Goal: Task Accomplishment & Management: Manage account settings

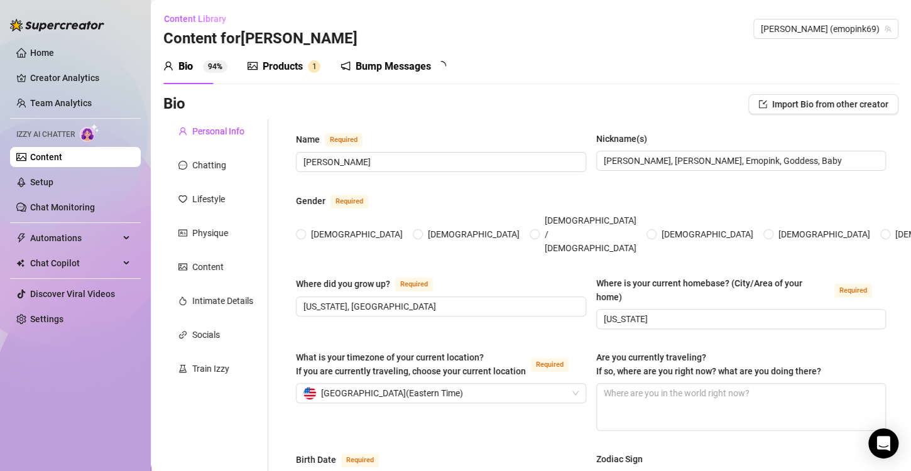
type input "[PERSON_NAME]"
type input "[PERSON_NAME], [PERSON_NAME], Emopink, Goddess, Baby"
type input "[US_STATE], [GEOGRAPHIC_DATA]"
type input "[US_STATE]"
type input "[DEMOGRAPHIC_DATA]"
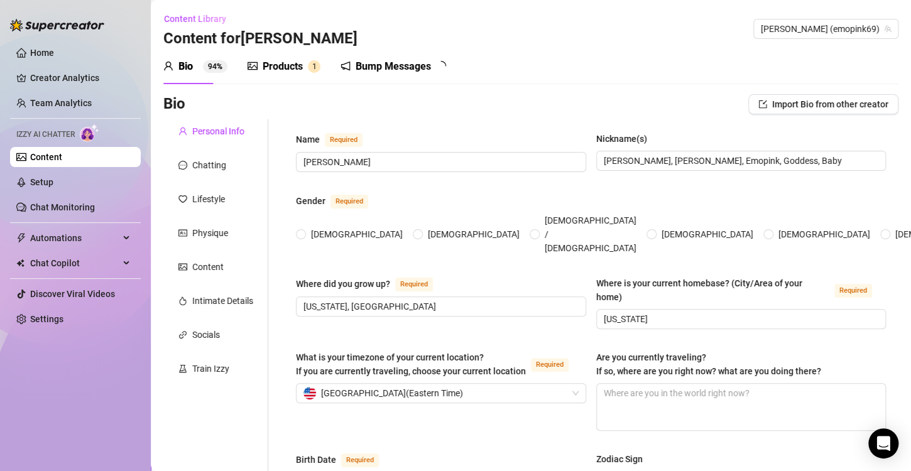
type input "Single"
type input "0"
type input "My Dog moxxi"
type input "I am a receptionist at my university"
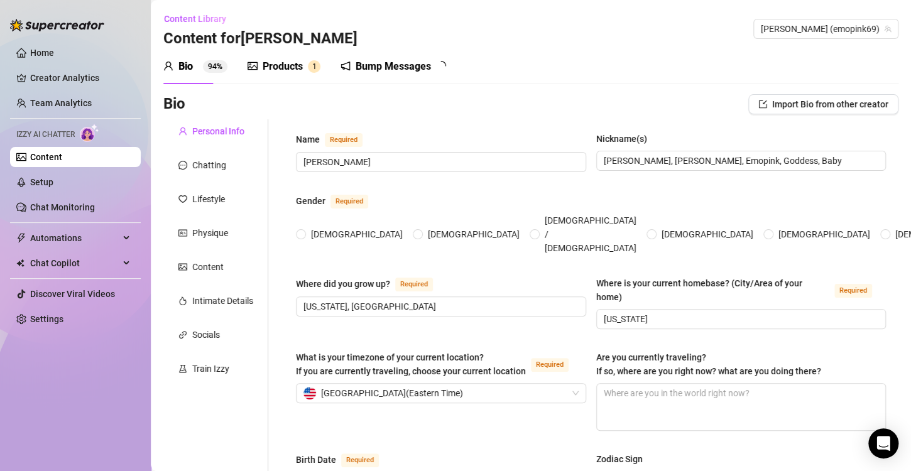
type input "Currently getting my masters in [MEDICAL_DATA]"
type input "[DEMOGRAPHIC_DATA]"
type input "Everyone should help everyone out no matter what."
type textarea "My dreams are to open my own fashion boutique and earn enough money to quit onl…"
type textarea "One time, I was masturbating in my room and my roommate walked in... and she JO…"
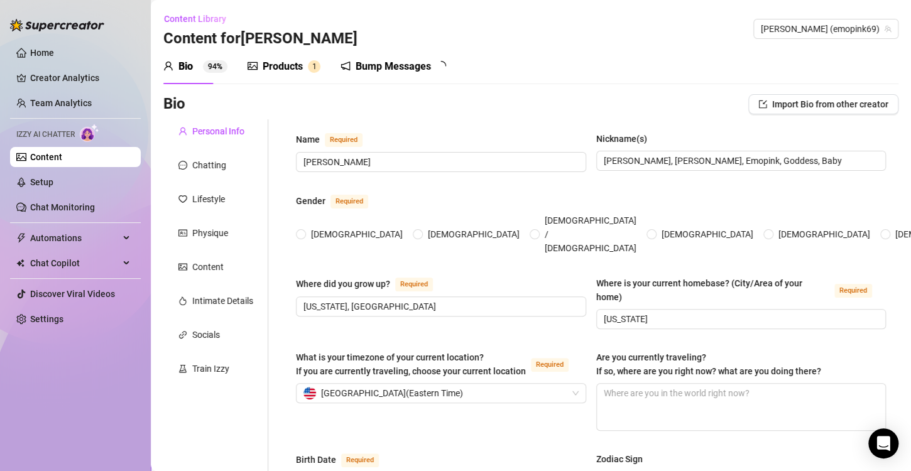
type textarea "I have had pink hair since before high school! I have 10 piercing holes- 2 nipp…"
type textarea "Boob size: 38DDD Measurements: 38, 30, 49 Foot size: 8.5 wide 😖 Height: 5 foot …"
radio input "true"
type input "[DATE]"
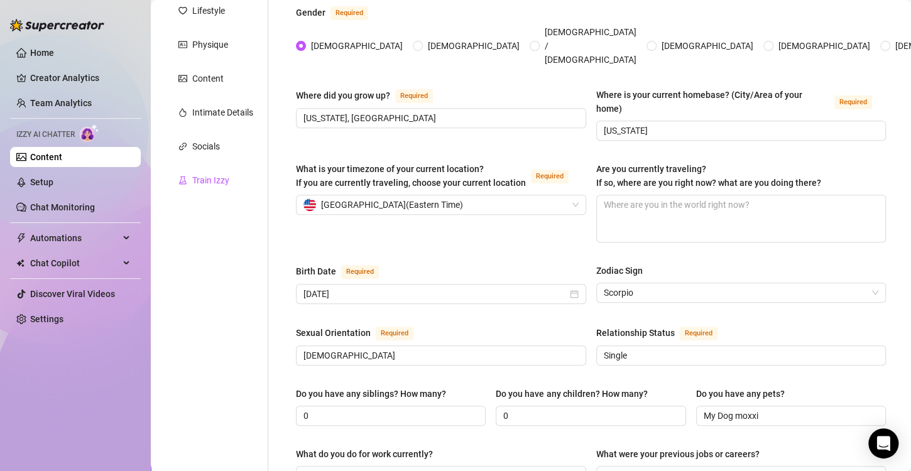
click at [229, 178] on div "Train Izzy" at bounding box center [210, 180] width 37 height 14
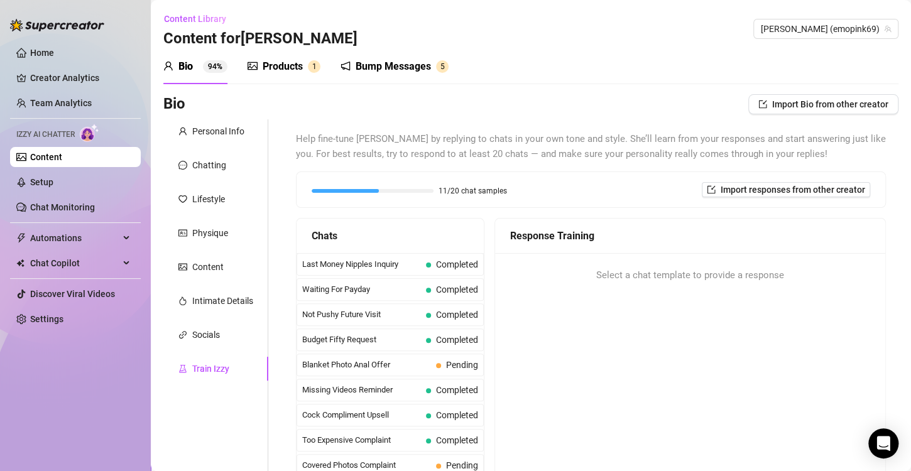
click at [247, 63] on icon "picture" at bounding box center [252, 66] width 10 height 8
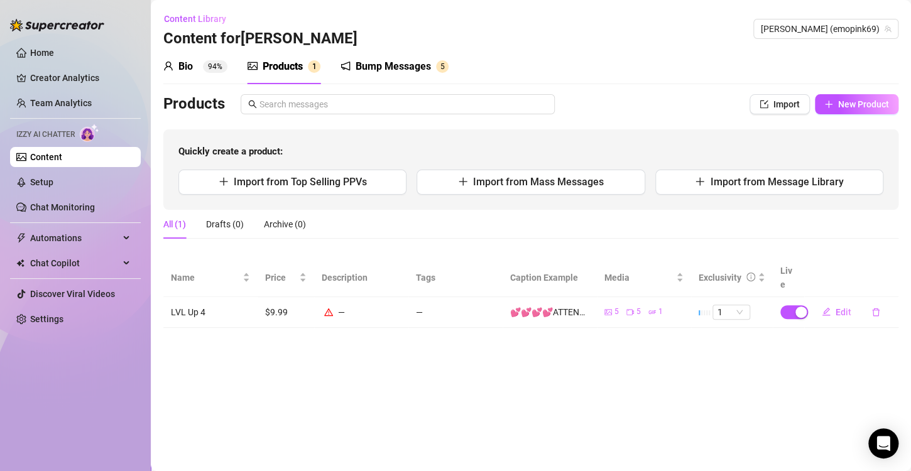
click at [396, 63] on div "Bump Messages" at bounding box center [392, 66] width 75 height 15
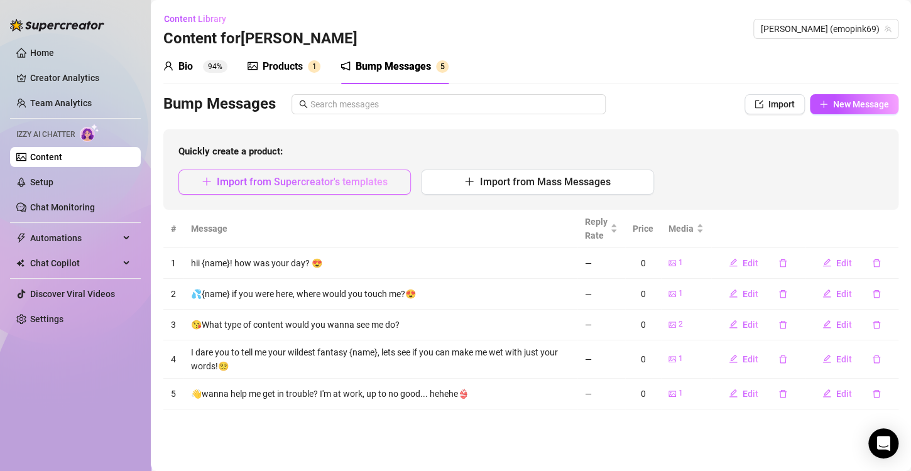
click at [316, 181] on span "Import from Supercreator's templates" at bounding box center [302, 182] width 171 height 12
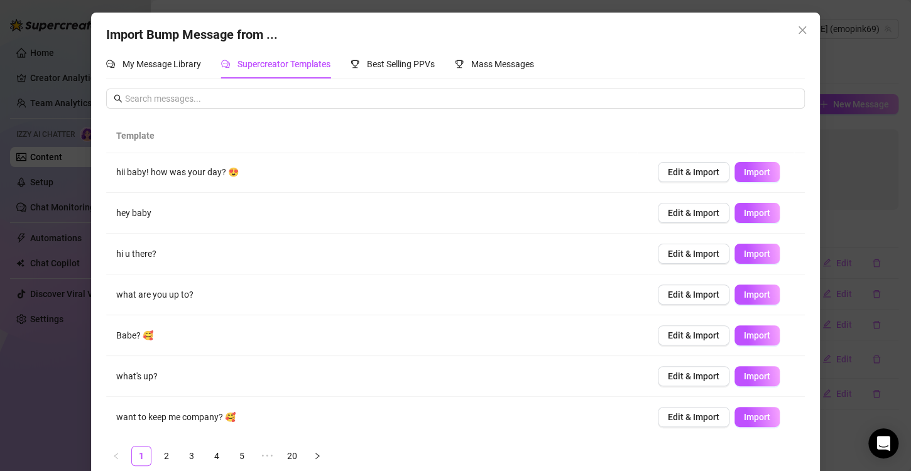
scroll to position [18, 0]
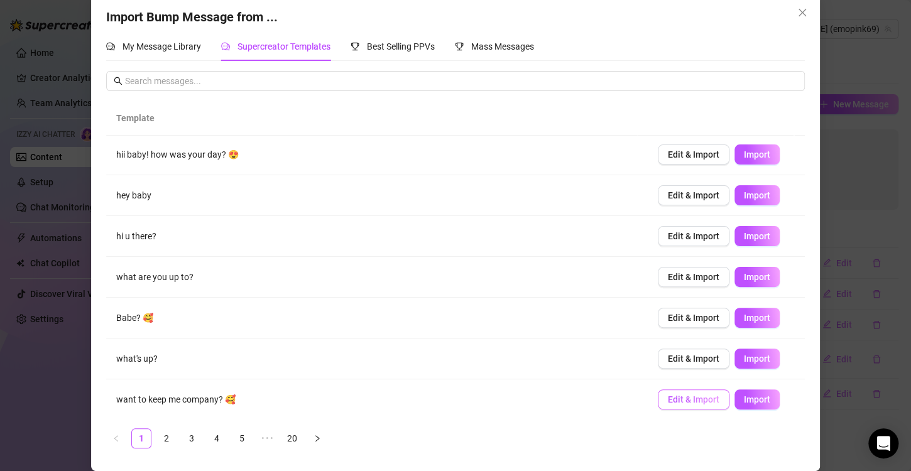
click at [684, 394] on span "Edit & Import" at bounding box center [693, 399] width 51 height 10
type textarea "want to keep me company? 🥰"
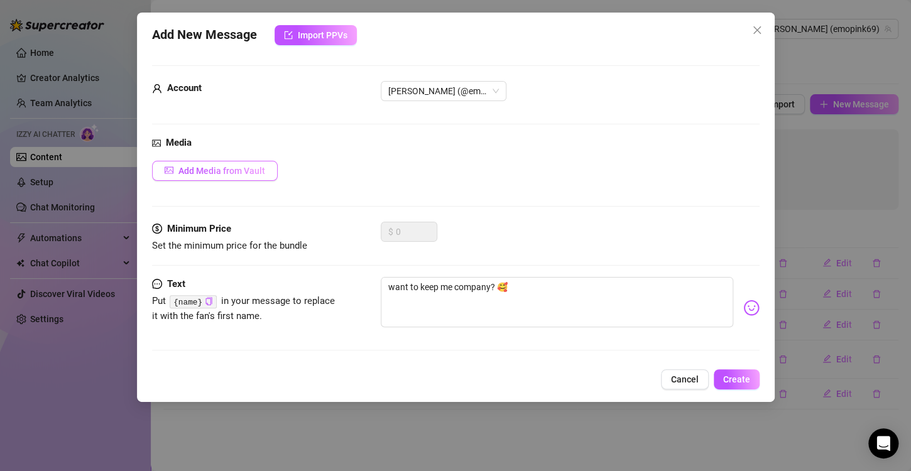
click at [204, 170] on span "Add Media from Vault" at bounding box center [221, 171] width 87 height 10
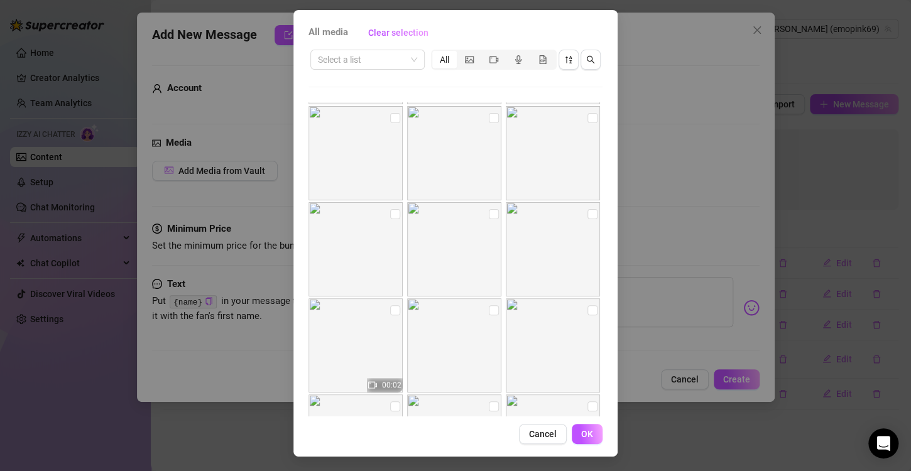
scroll to position [0, 0]
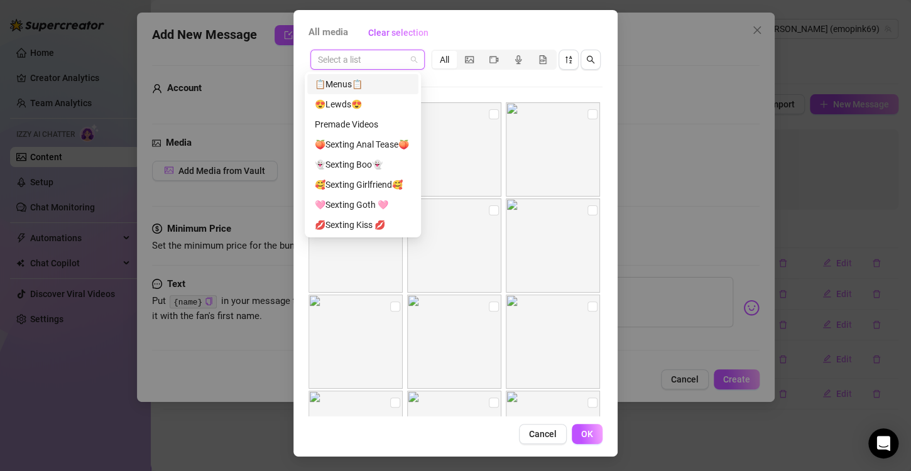
click at [381, 63] on input "search" at bounding box center [362, 59] width 88 height 19
click at [371, 103] on div "😍Lewds😍" at bounding box center [363, 104] width 96 height 14
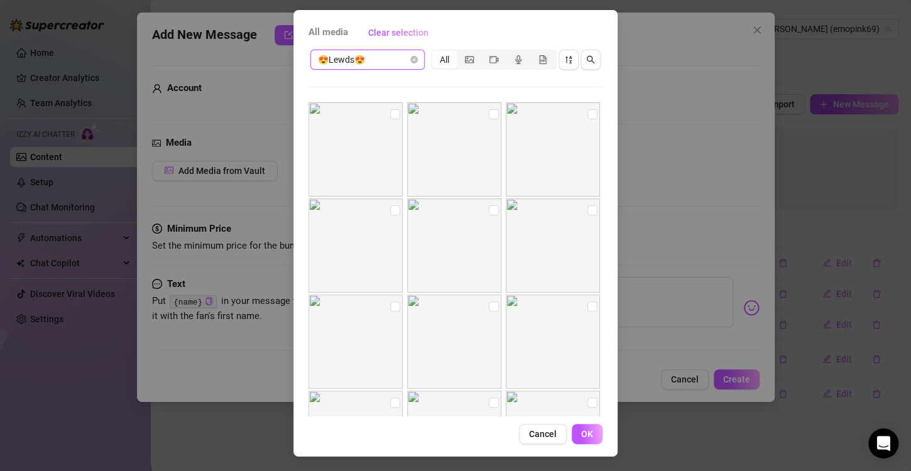
scroll to position [314, 0]
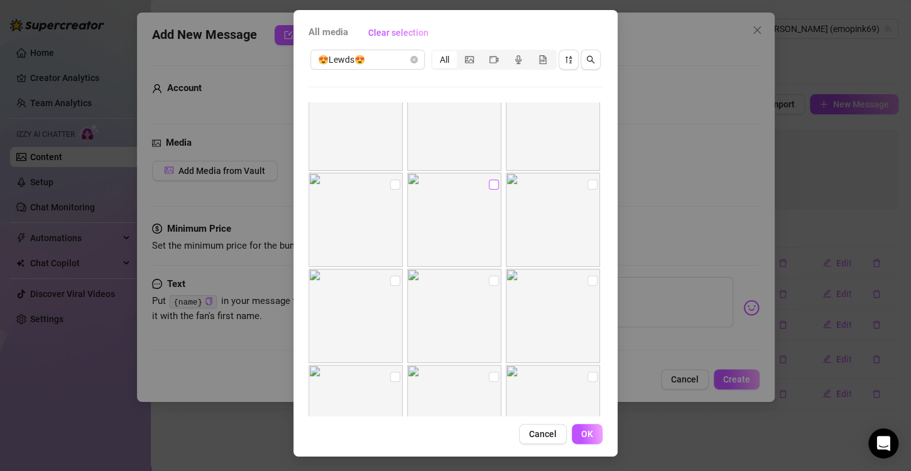
click at [489, 182] on input "checkbox" at bounding box center [494, 185] width 10 height 10
checkbox input "true"
click at [585, 430] on span "OK" at bounding box center [587, 434] width 12 height 10
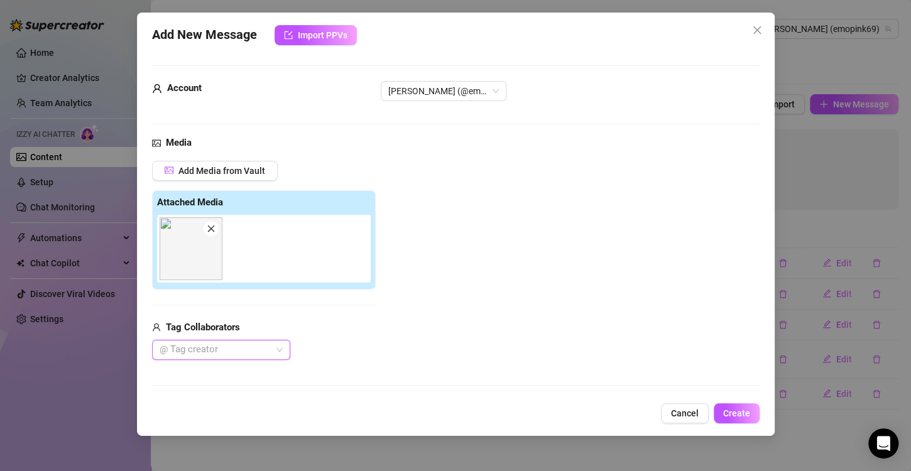
scroll to position [144, 0]
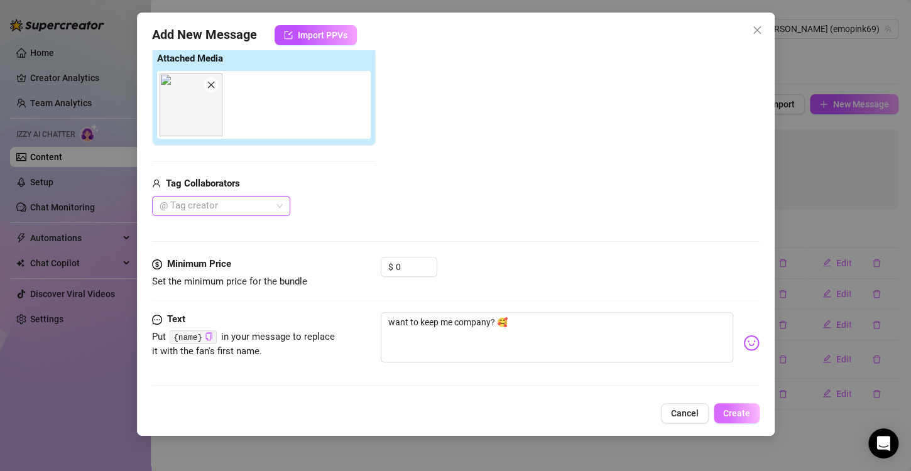
click at [733, 415] on span "Create" at bounding box center [736, 413] width 27 height 10
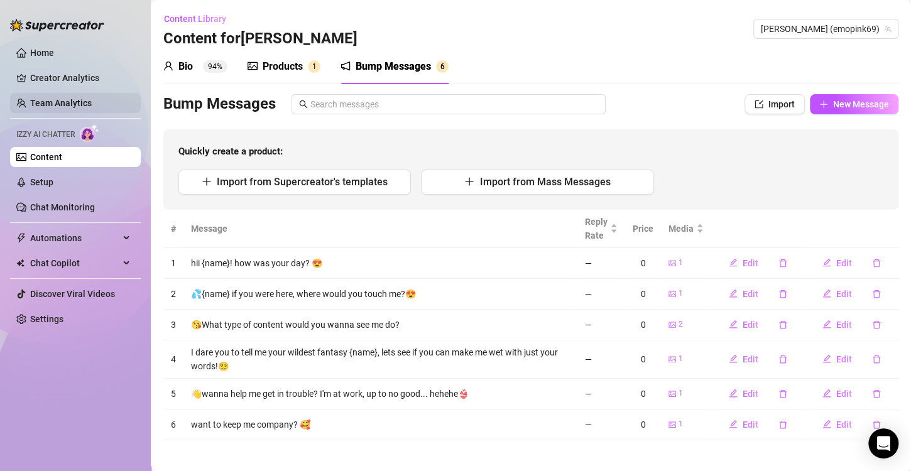
click at [66, 104] on link "Team Analytics" at bounding box center [61, 103] width 62 height 10
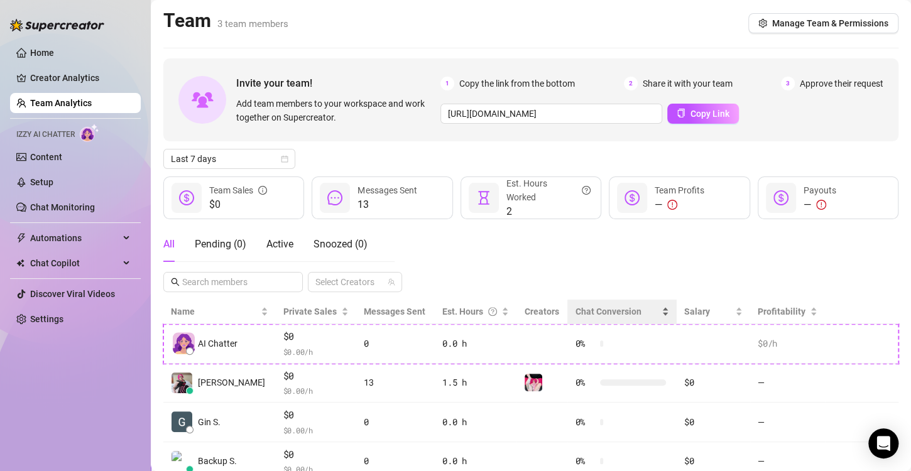
scroll to position [46, 0]
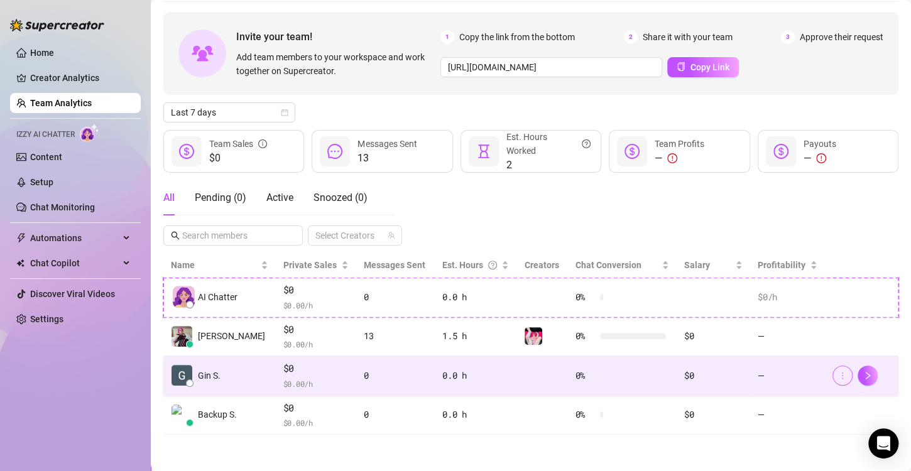
click at [832, 381] on button "button" at bounding box center [842, 376] width 20 height 20
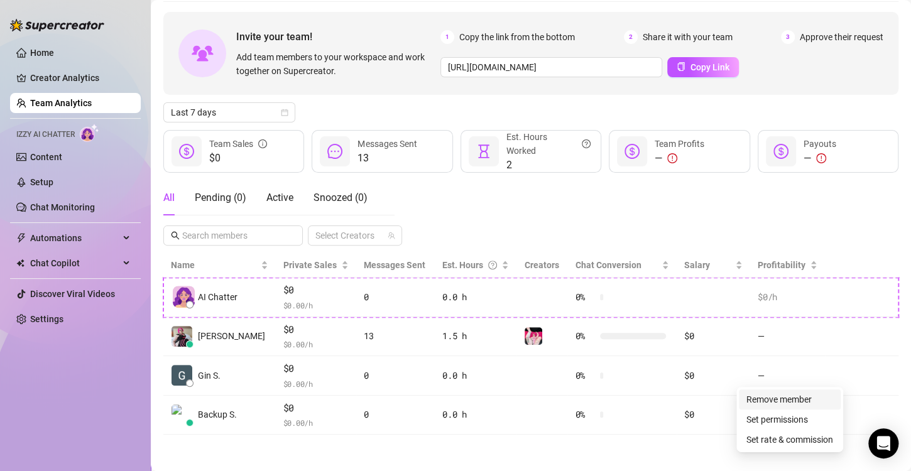
click at [802, 398] on link "Remove member" at bounding box center [778, 399] width 65 height 10
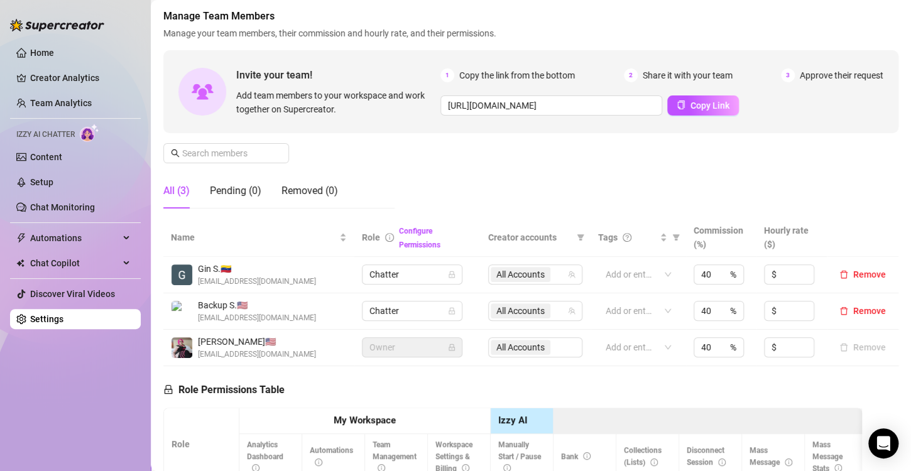
scroll to position [126, 0]
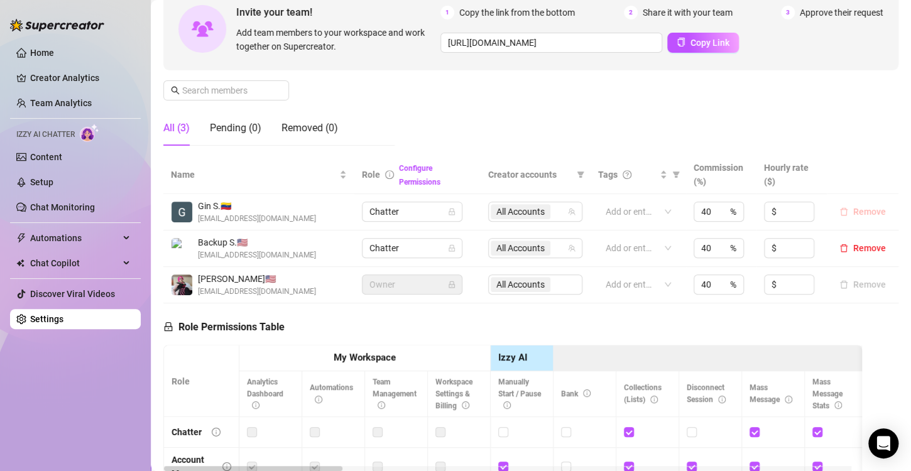
click at [854, 214] on span "Remove" at bounding box center [869, 212] width 33 height 10
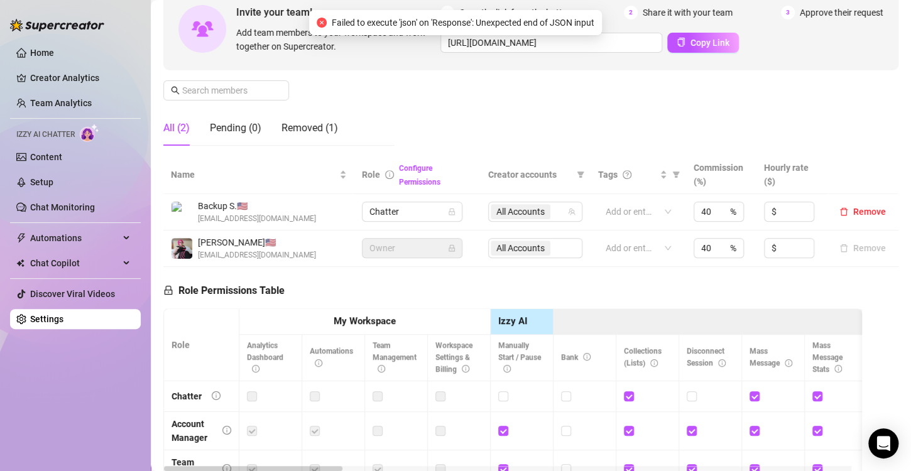
click at [444, 293] on div "Role Permissions Table Role My Workspace Izzy AI OnlyFans Side Menu OnlyFans Ch…" at bounding box center [512, 442] width 698 height 350
click at [464, 97] on div "Manage Team Members Manage your team members, their commission and hourly rate,…" at bounding box center [530, 51] width 735 height 210
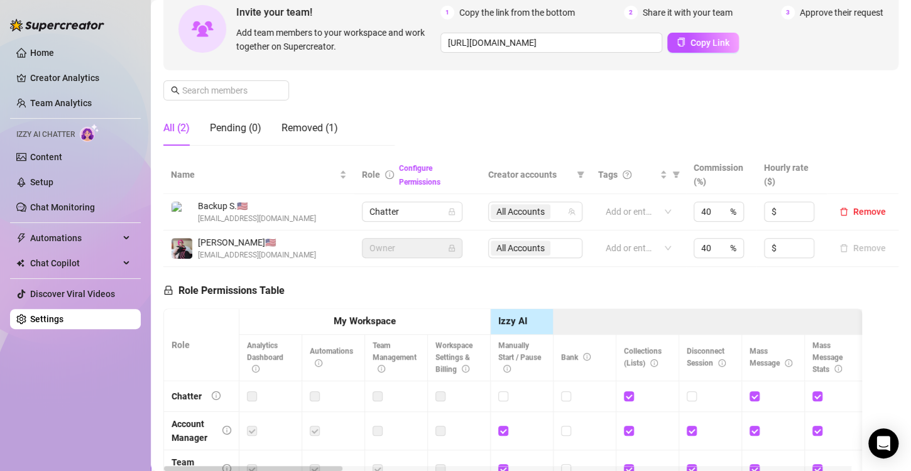
click at [460, 115] on div "Manage Team Members Manage your team members, their commission and hourly rate,…" at bounding box center [530, 51] width 735 height 210
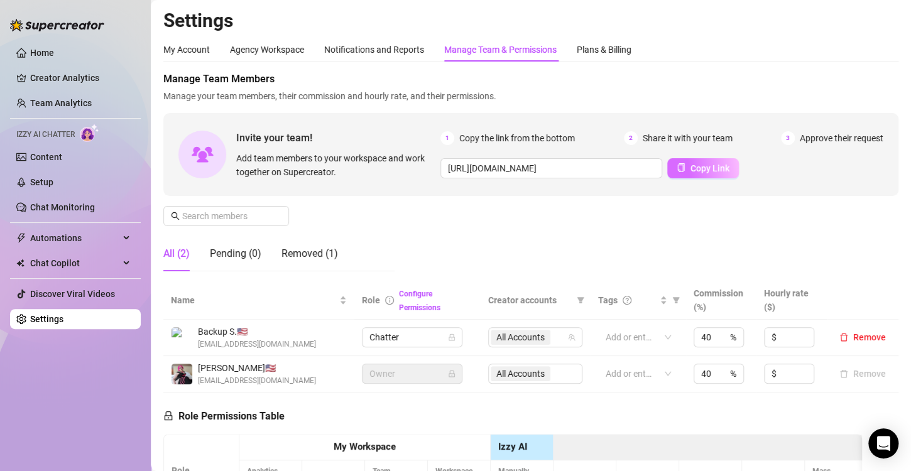
click at [680, 168] on button "Copy Link" at bounding box center [703, 168] width 72 height 20
click at [48, 55] on link "Home" at bounding box center [42, 53] width 24 height 10
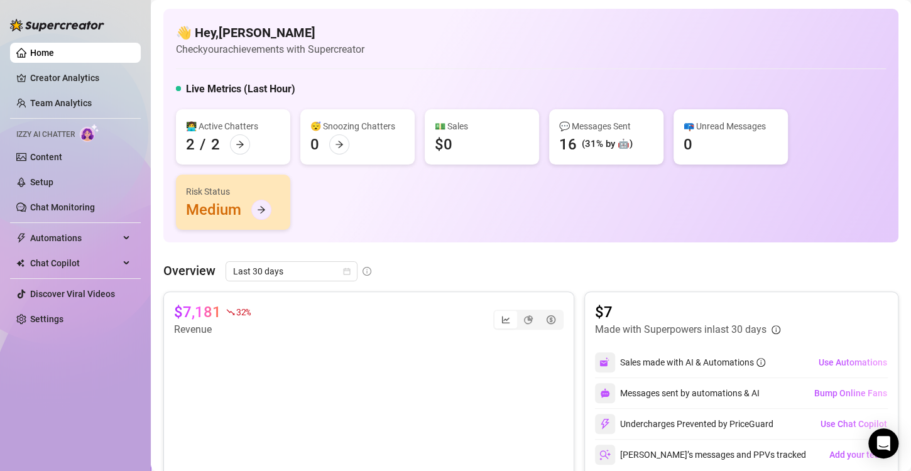
click at [262, 212] on icon "arrow-right" at bounding box center [261, 209] width 9 height 9
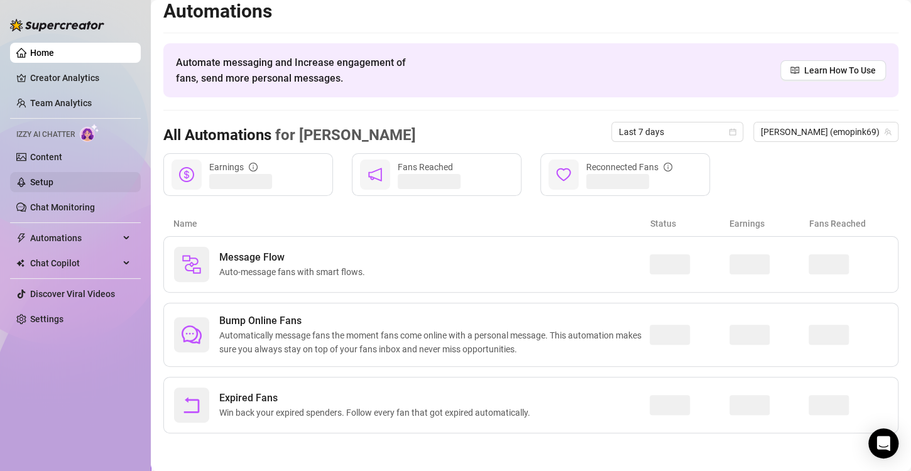
scroll to position [8, 0]
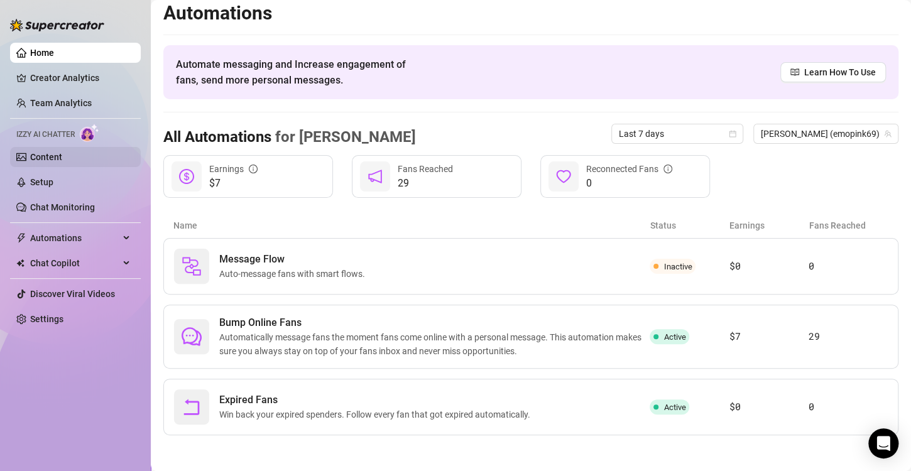
click at [55, 152] on link "Content" at bounding box center [46, 157] width 32 height 10
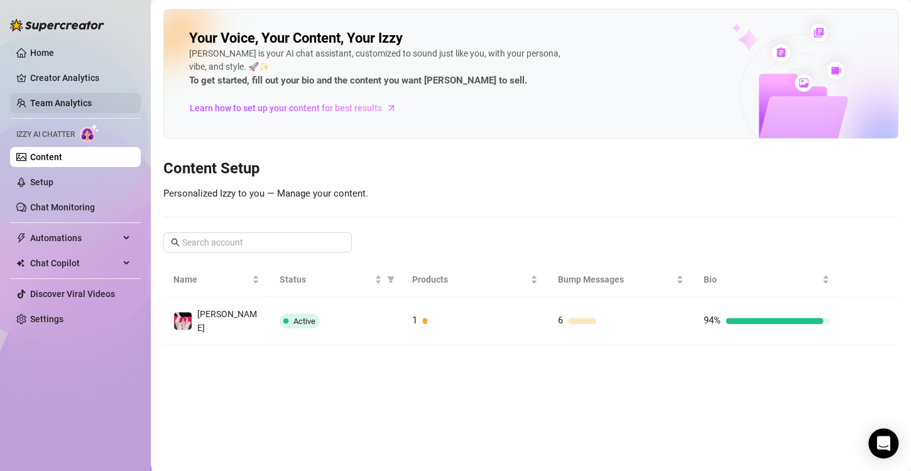
click at [77, 100] on link "Team Analytics" at bounding box center [61, 103] width 62 height 10
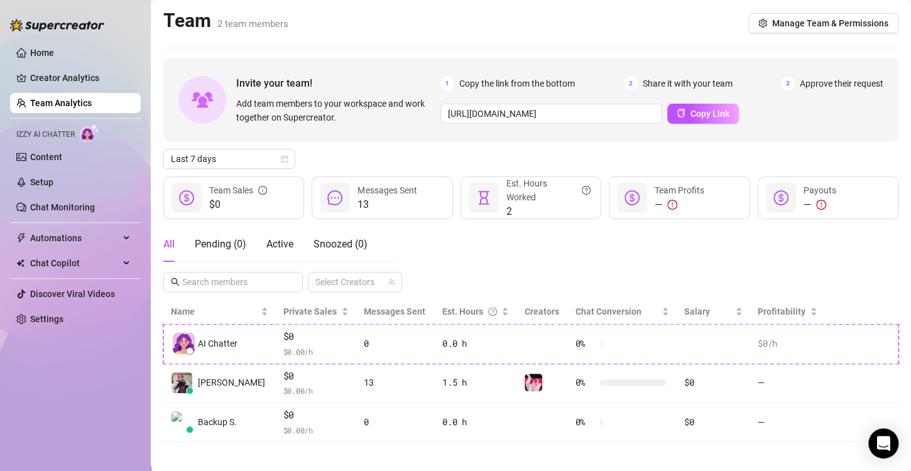
scroll to position [8, 0]
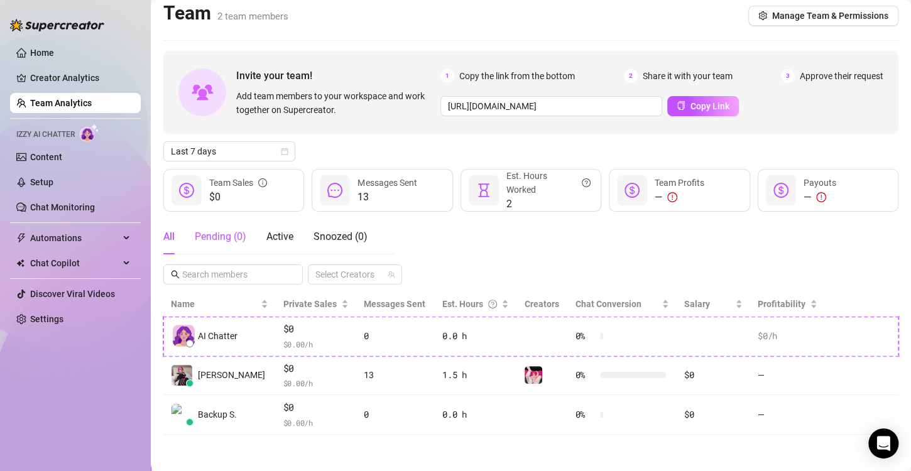
click at [231, 238] on div "Pending ( 0 )" at bounding box center [220, 236] width 51 height 15
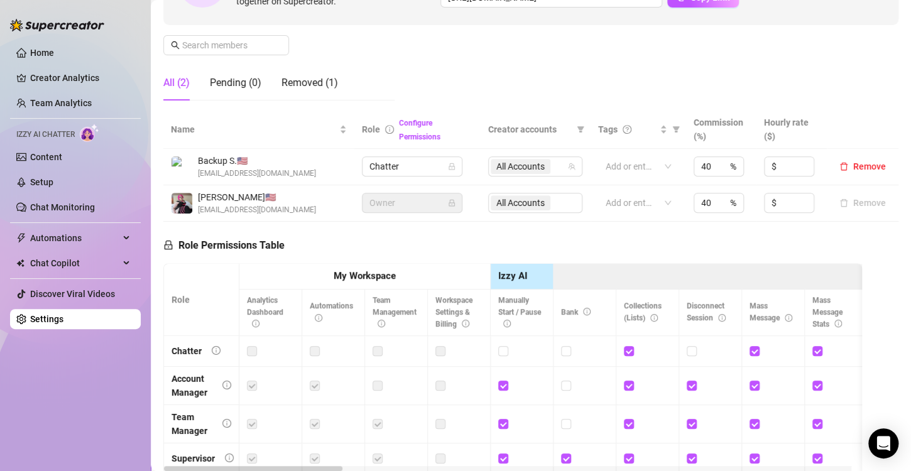
scroll to position [176, 0]
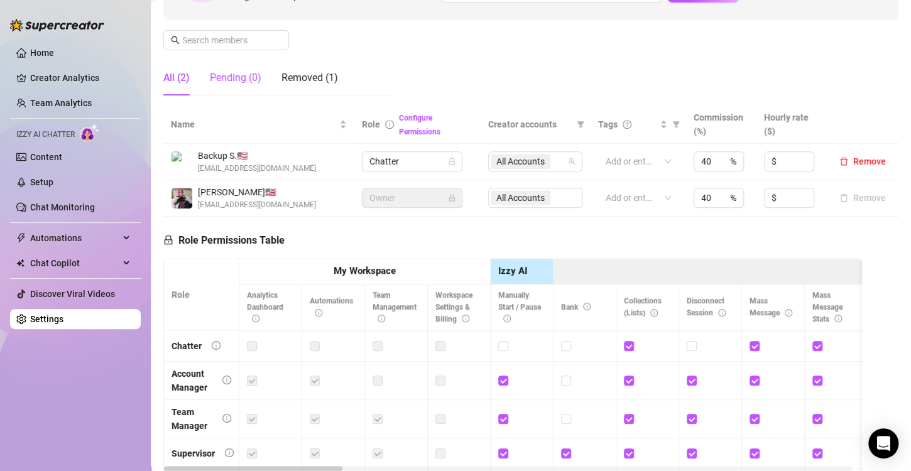
click at [242, 83] on div "Pending (0)" at bounding box center [235, 77] width 51 height 15
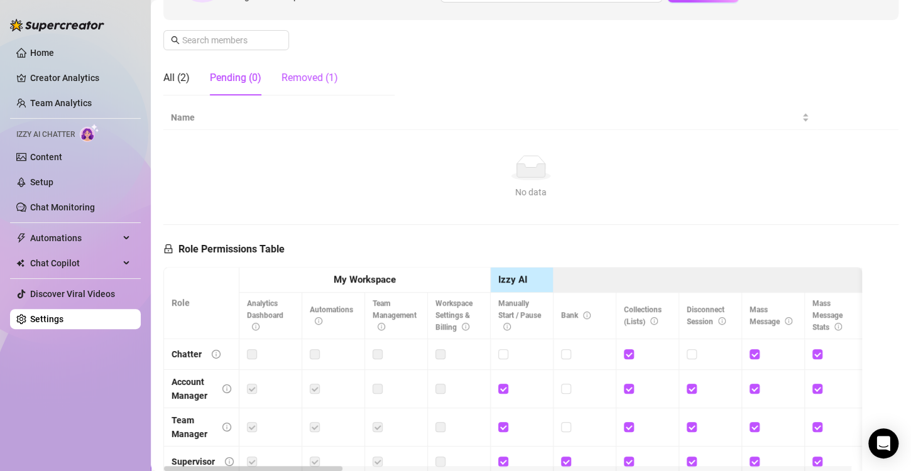
click at [288, 77] on div "Removed (1)" at bounding box center [309, 77] width 57 height 15
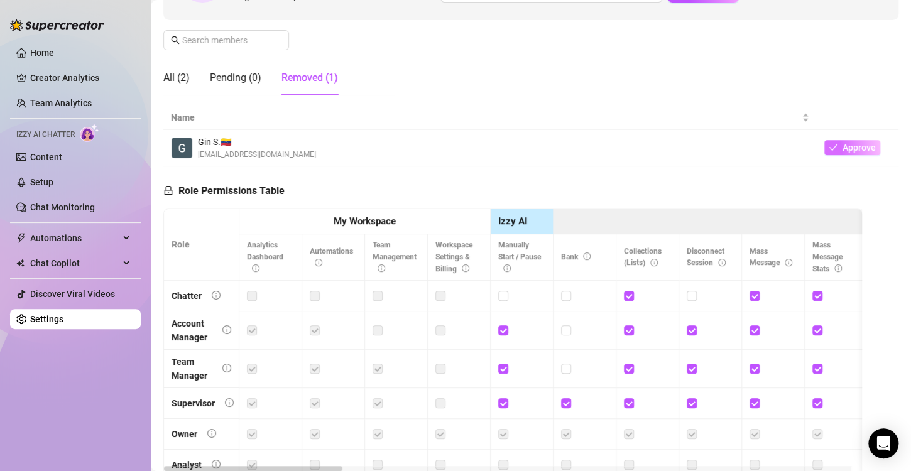
click at [832, 147] on button "Approve" at bounding box center [852, 147] width 56 height 15
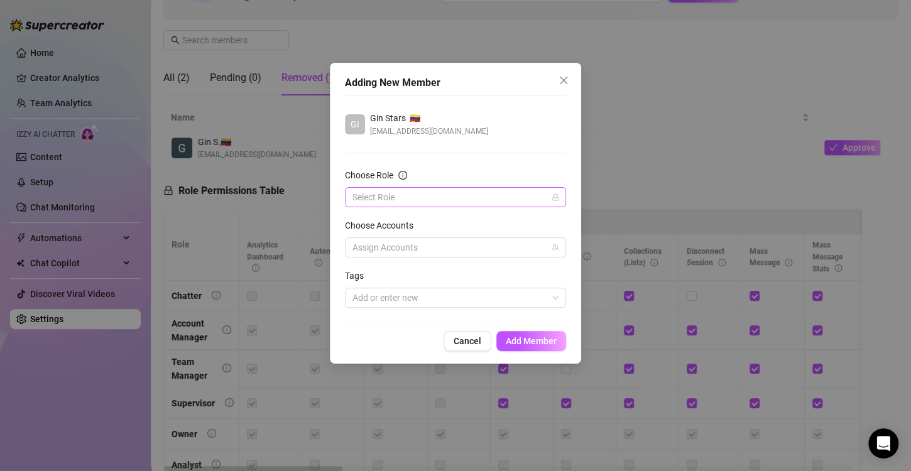
click at [387, 197] on input "Choose Role" at bounding box center [449, 197] width 195 height 19
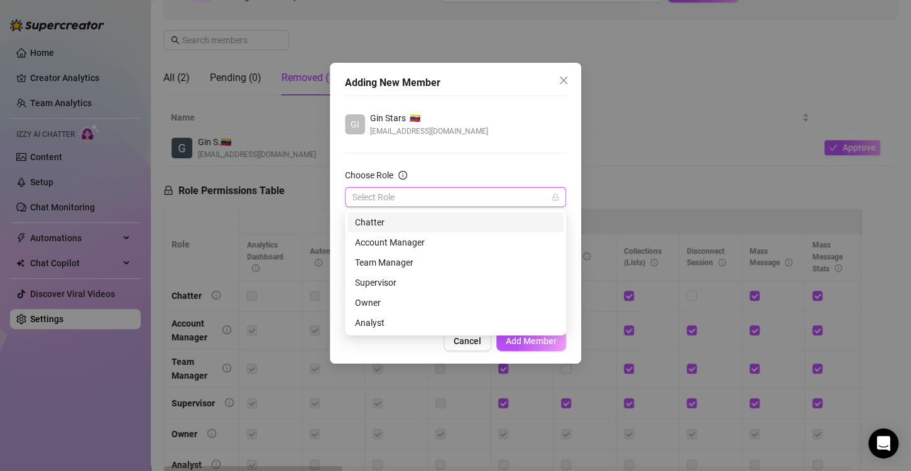
click at [416, 210] on div "Chatter Account Manager Team Manager Supervisor Owner Owner Owner Analyst" at bounding box center [455, 273] width 221 height 126
click at [409, 219] on div "Chatter" at bounding box center [455, 222] width 201 height 14
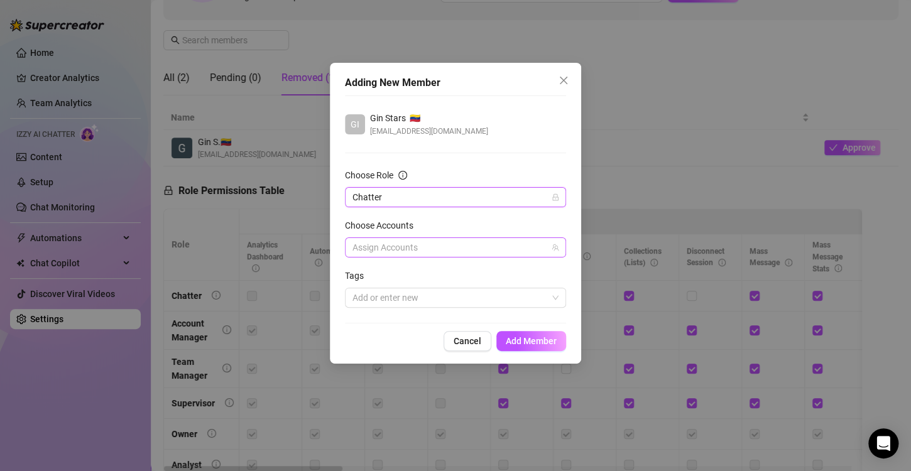
click at [431, 249] on div at bounding box center [448, 248] width 203 height 18
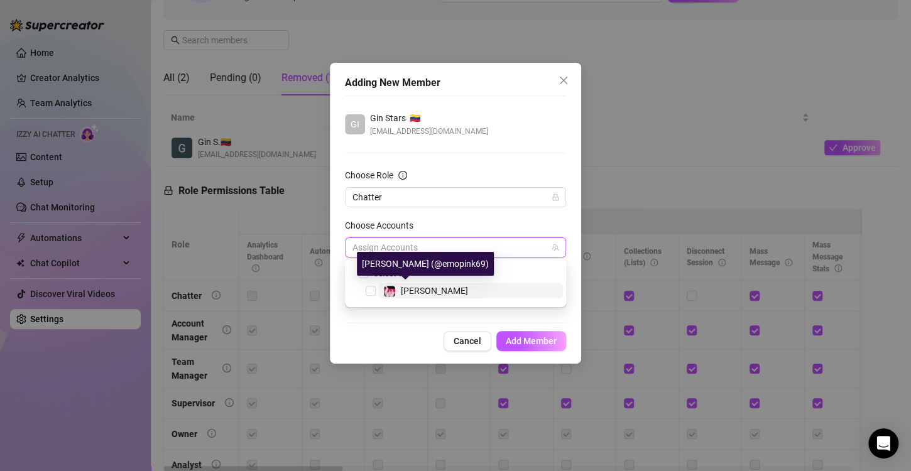
click at [402, 295] on span "[PERSON_NAME]" at bounding box center [434, 291] width 67 height 10
checkbox input "true"
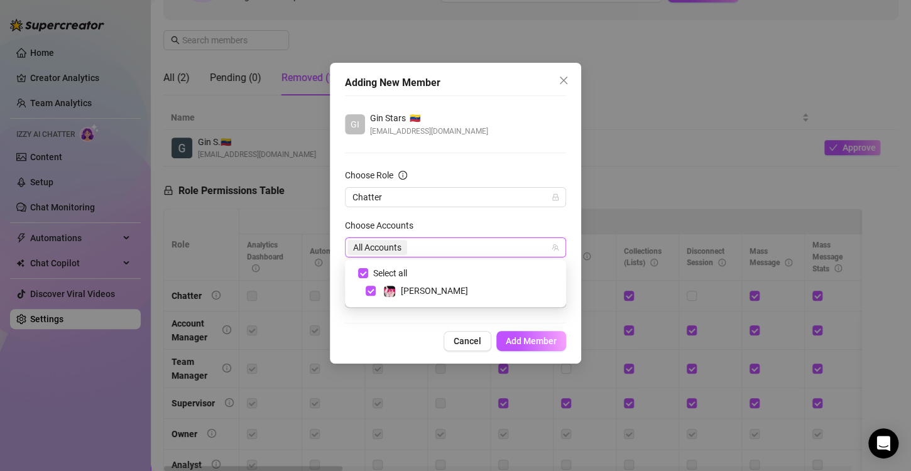
click at [400, 329] on div "Adding New Member GI Gin Stars 🇻🇪 [EMAIL_ADDRESS][DOMAIN_NAME] Choose Role Chat…" at bounding box center [455, 213] width 251 height 301
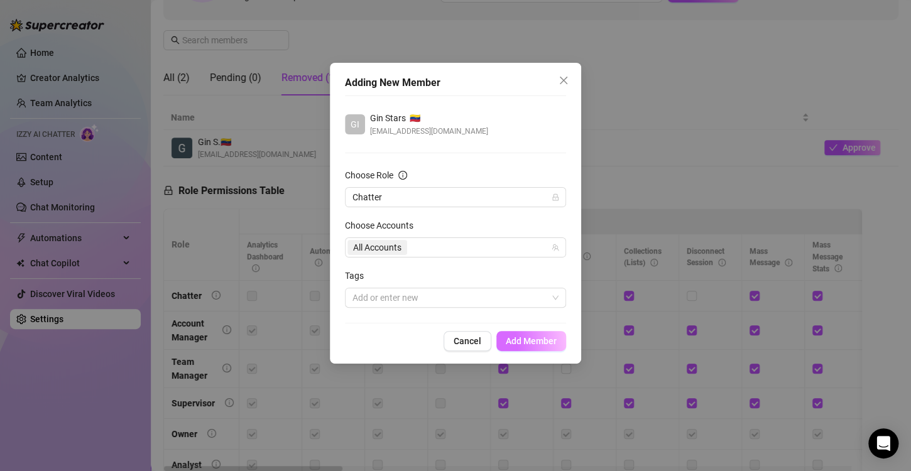
click at [514, 339] on span "Add Member" at bounding box center [531, 341] width 51 height 10
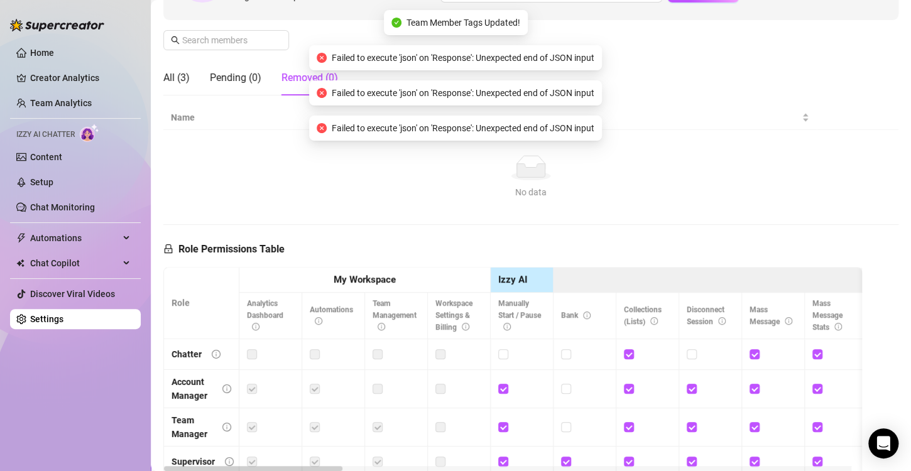
scroll to position [0, 0]
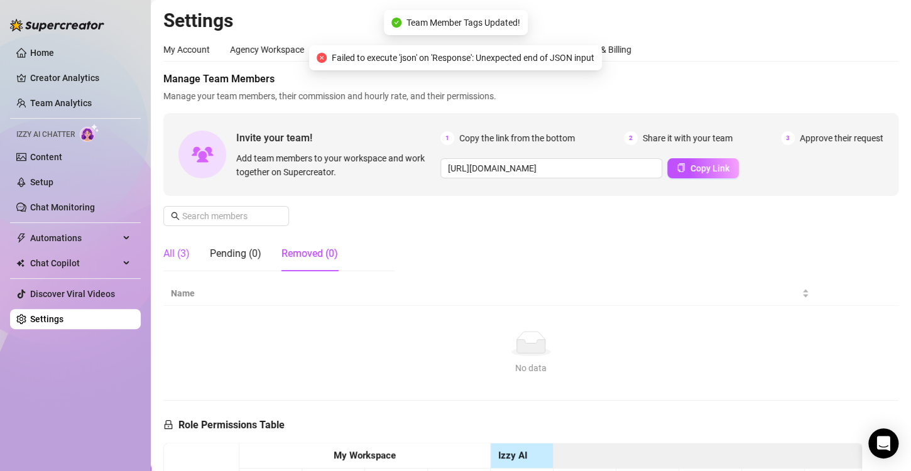
click at [181, 258] on div "All (3)" at bounding box center [176, 253] width 26 height 15
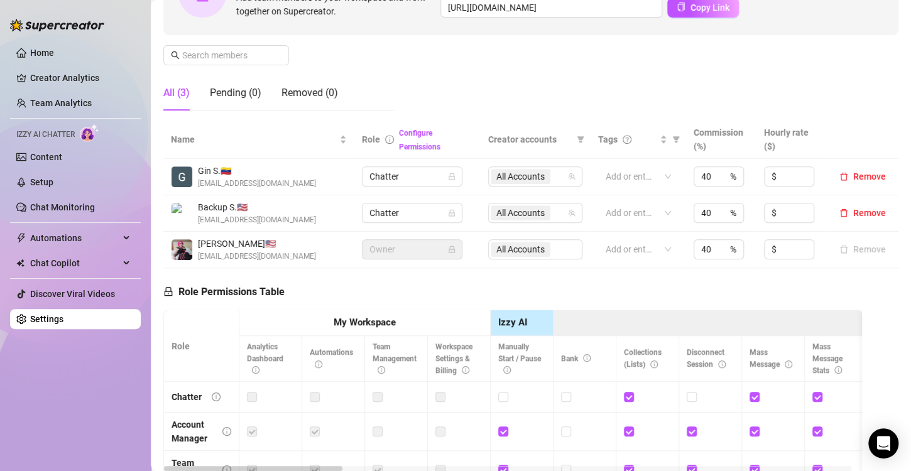
scroll to position [165, 0]
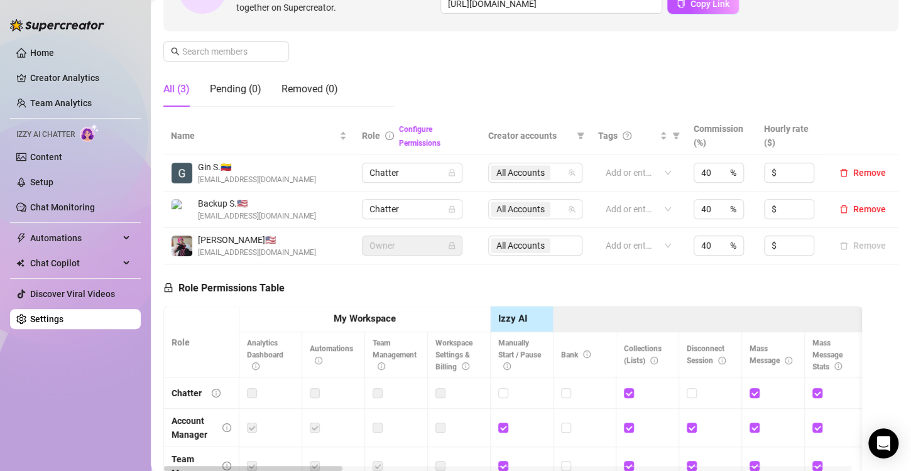
click at [440, 283] on div "Role Permissions Table Role My Workspace Izzy AI OnlyFans Side Menu OnlyFans Ch…" at bounding box center [512, 439] width 698 height 350
click at [53, 51] on link "Home" at bounding box center [42, 53] width 24 height 10
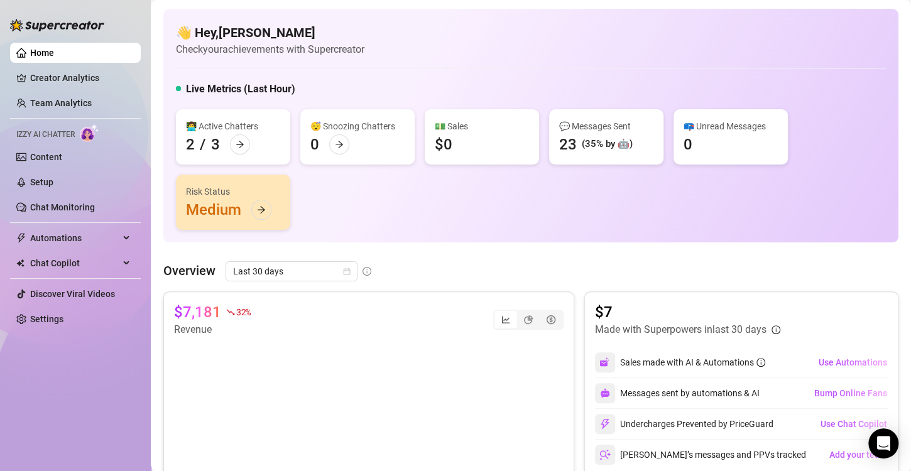
scroll to position [63, 0]
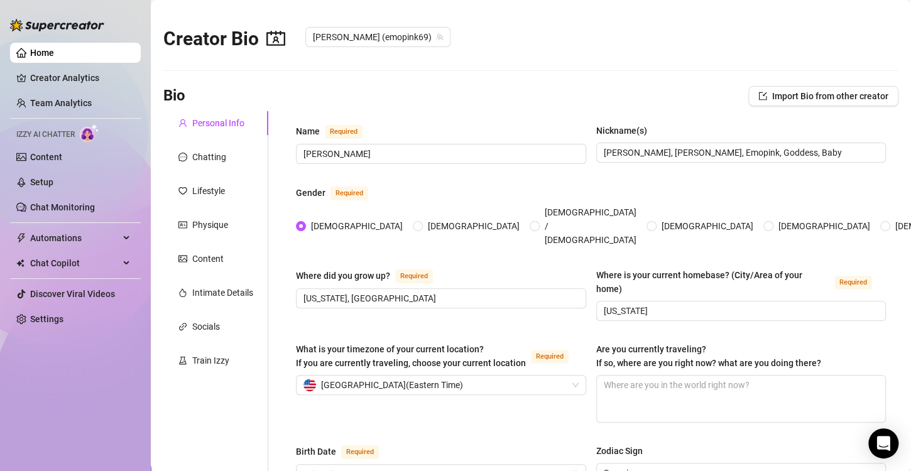
radio input "true"
type input "[DATE]"
click at [79, 101] on link "Team Analytics" at bounding box center [61, 103] width 62 height 10
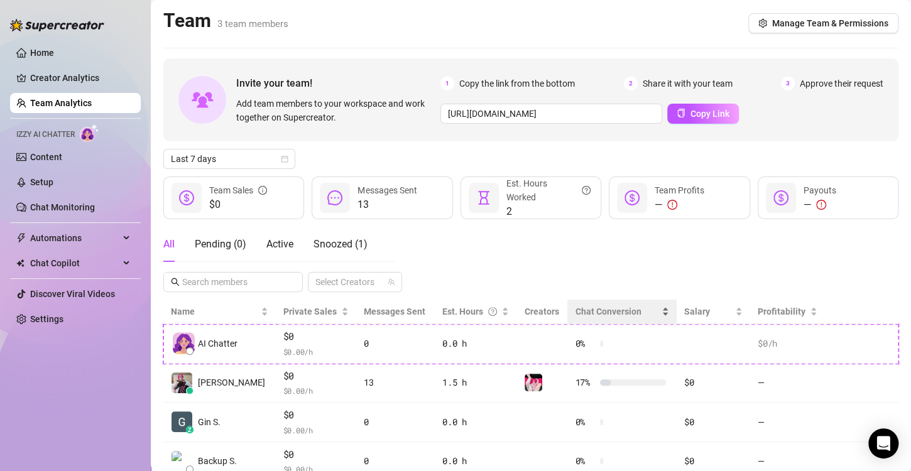
scroll to position [46, 0]
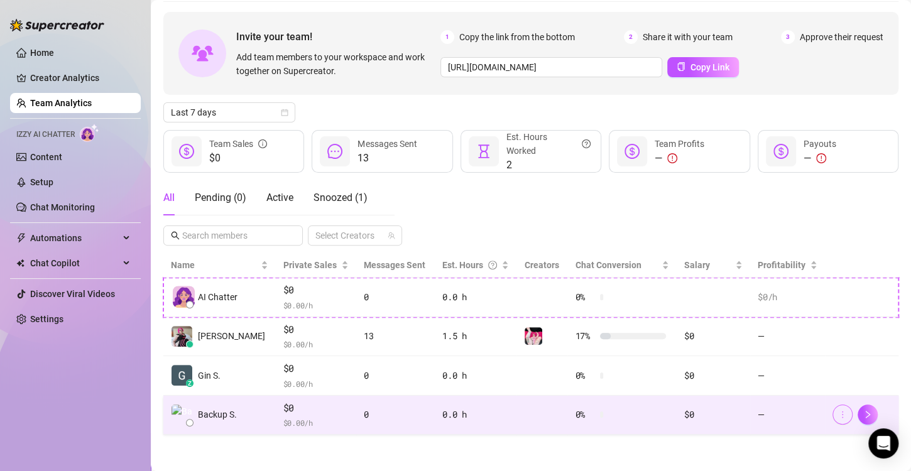
click at [838, 415] on icon "more" at bounding box center [842, 414] width 9 height 9
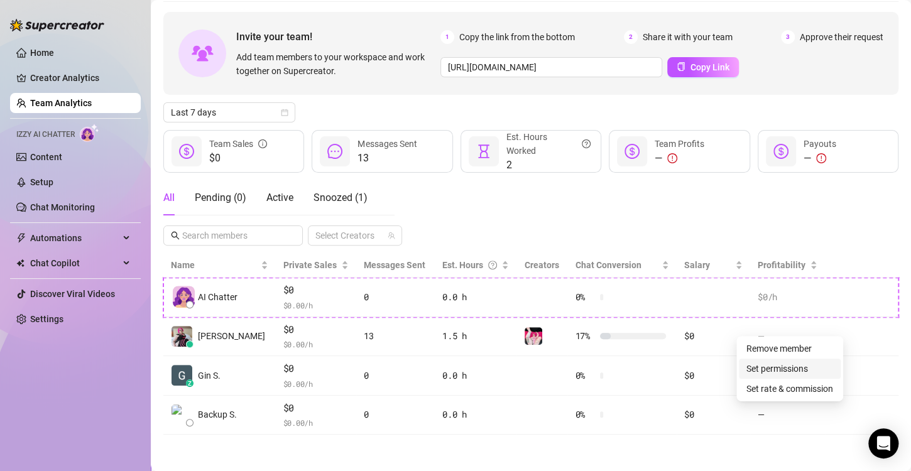
click at [783, 369] on link "Set permissions" at bounding box center [777, 369] width 62 height 10
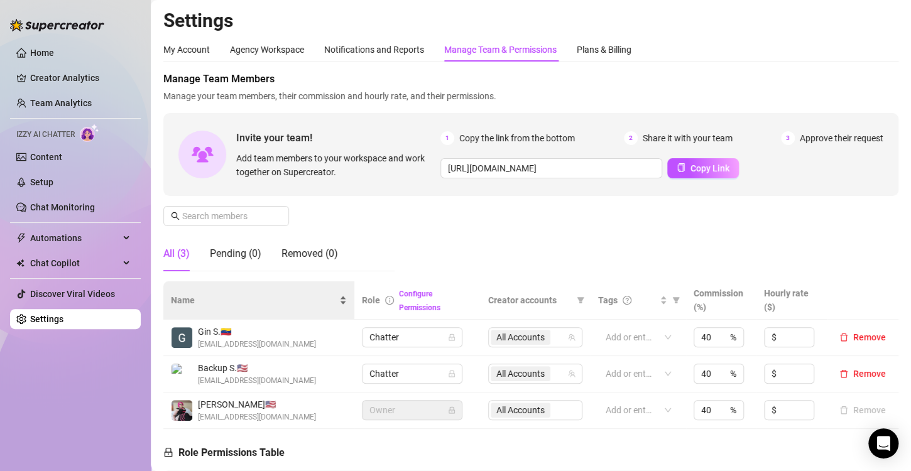
scroll to position [188, 0]
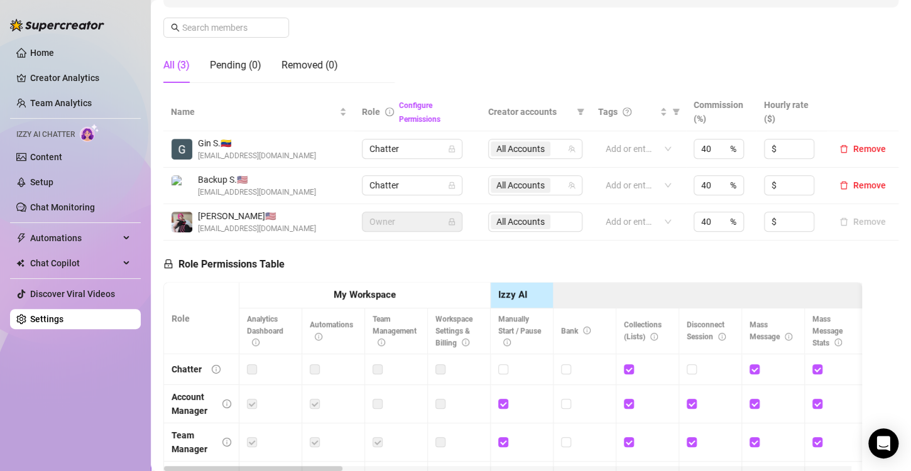
click at [424, 173] on td "Chatter" at bounding box center [417, 186] width 126 height 36
click at [424, 182] on span "Chatter" at bounding box center [411, 185] width 85 height 19
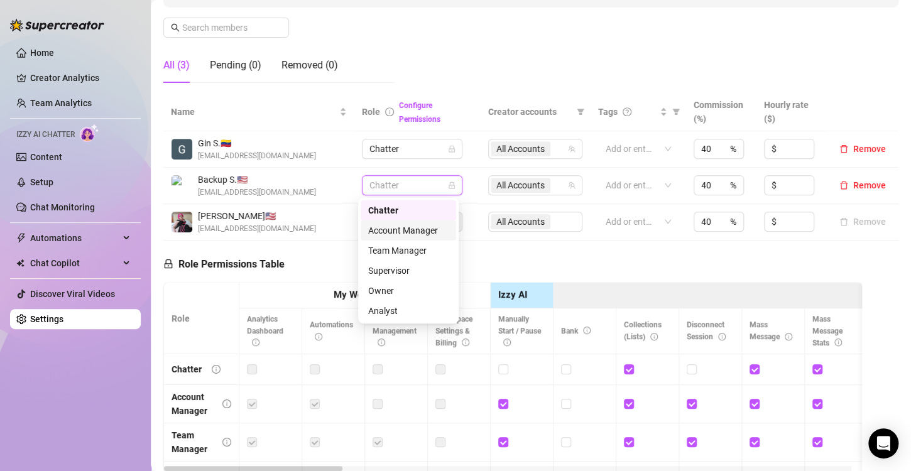
click at [414, 232] on div "Account Manager" at bounding box center [408, 231] width 80 height 14
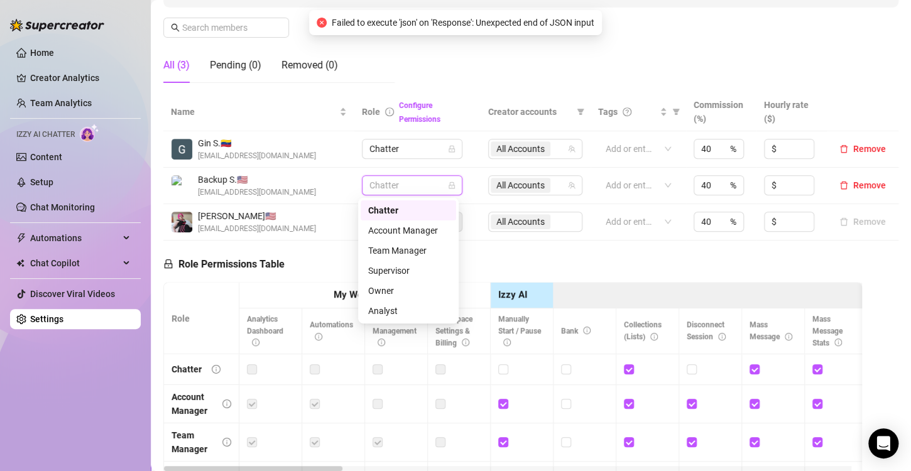
click at [423, 177] on span "Chatter" at bounding box center [411, 185] width 85 height 19
click at [391, 229] on div "Account Manager" at bounding box center [408, 231] width 80 height 14
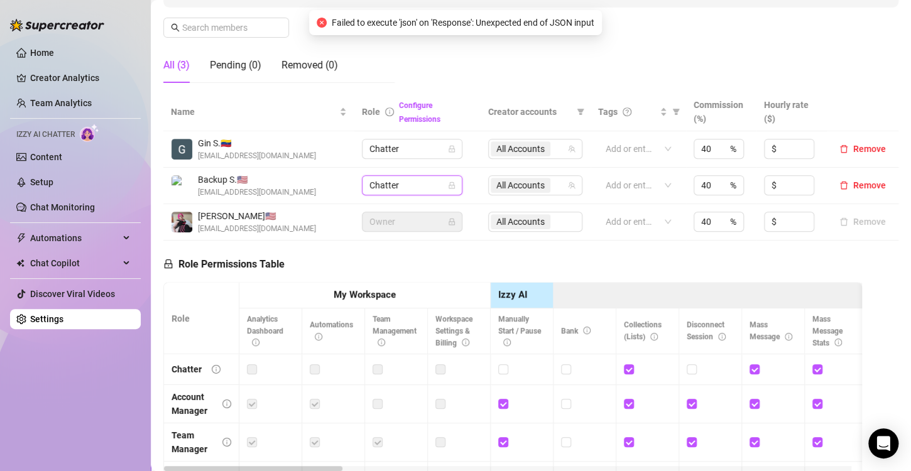
click at [479, 251] on div "Role Permissions Table Role My Workspace Izzy AI OnlyFans Side Menu OnlyFans Ch…" at bounding box center [512, 416] width 698 height 350
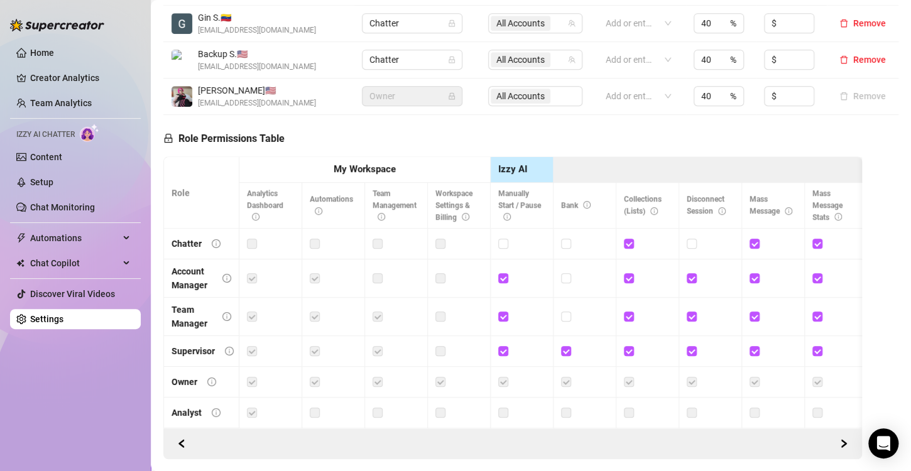
scroll to position [63, 0]
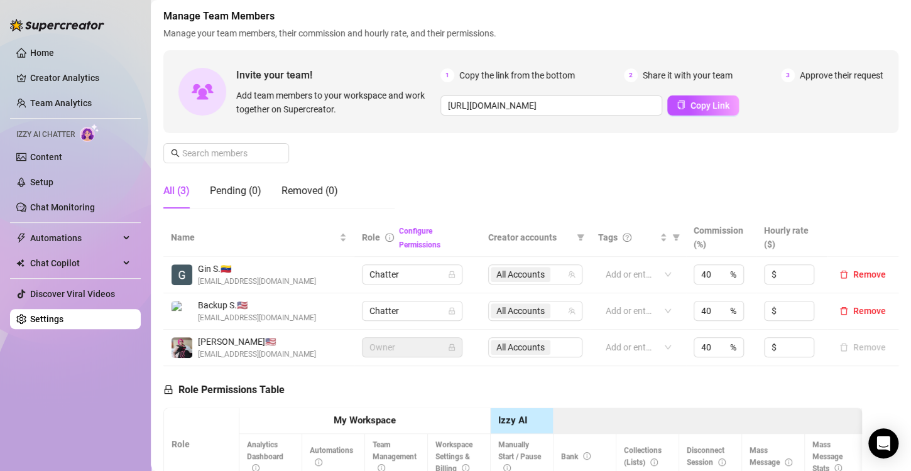
click at [332, 364] on td "[PERSON_NAME] 🇺🇸 [EMAIL_ADDRESS][DOMAIN_NAME]" at bounding box center [258, 348] width 191 height 36
click at [449, 313] on icon "lock" at bounding box center [452, 311] width 8 height 8
click at [401, 309] on span "Chatter" at bounding box center [411, 310] width 85 height 19
click at [413, 237] on div "Configure Permissions" at bounding box center [436, 238] width 74 height 28
click at [411, 242] on link "Configure Permissions" at bounding box center [419, 238] width 41 height 23
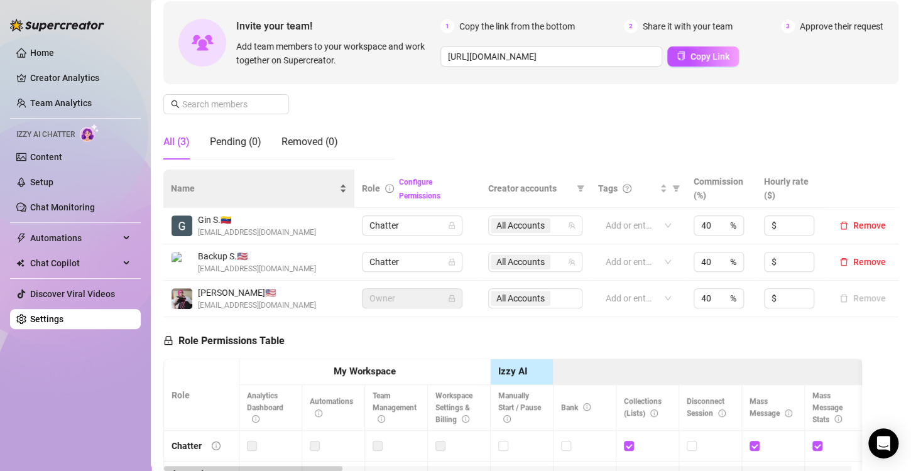
scroll to position [0, 0]
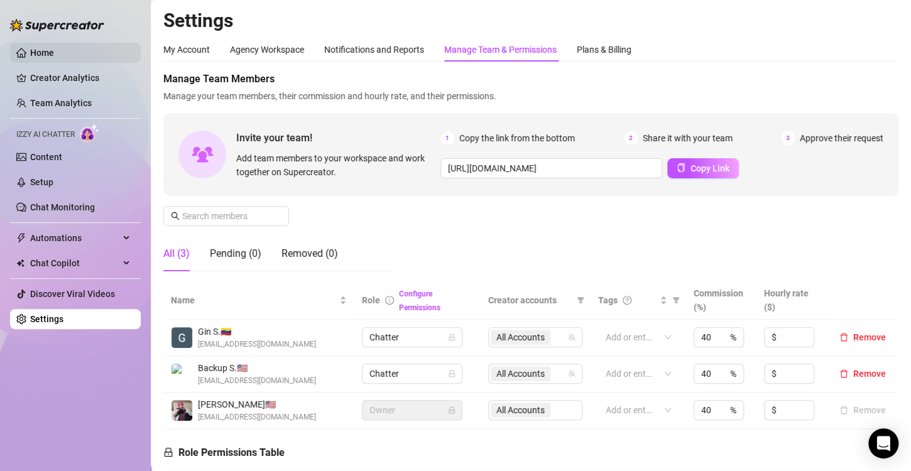
click at [54, 50] on link "Home" at bounding box center [42, 53] width 24 height 10
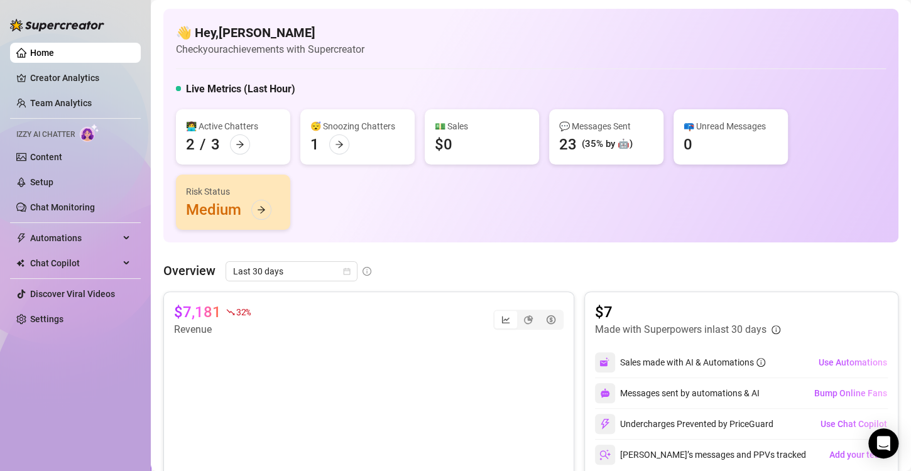
click at [65, 90] on ul "Home Creator Analytics Team Analytics Izzy AI Chatter Content Setup Chat Monito…" at bounding box center [75, 186] width 131 height 296
click at [65, 77] on link "Creator Analytics" at bounding box center [80, 78] width 100 height 20
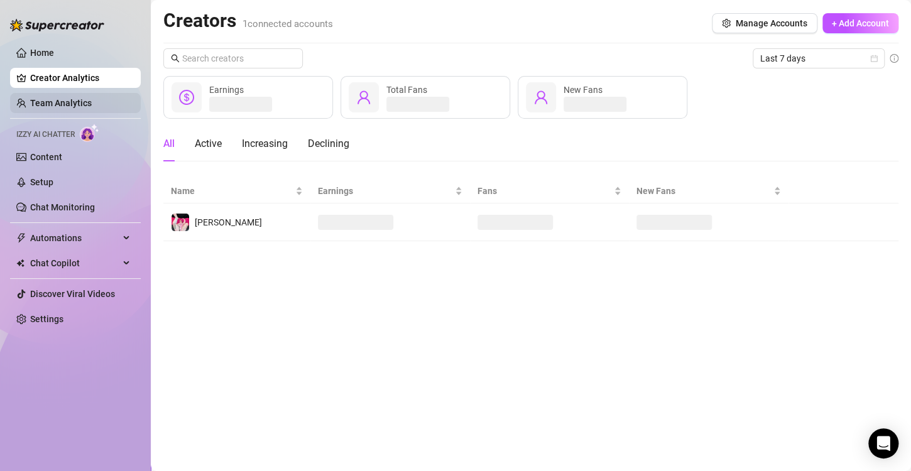
click at [67, 106] on link "Team Analytics" at bounding box center [61, 103] width 62 height 10
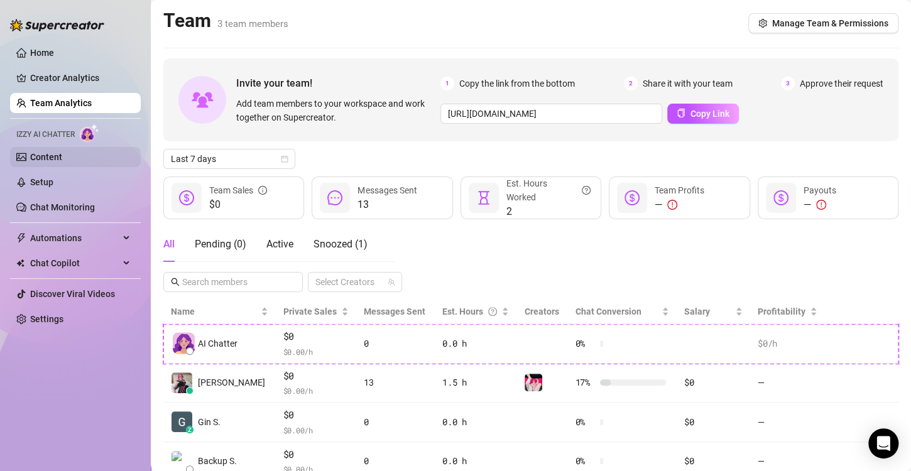
click at [48, 161] on link "Content" at bounding box center [46, 157] width 32 height 10
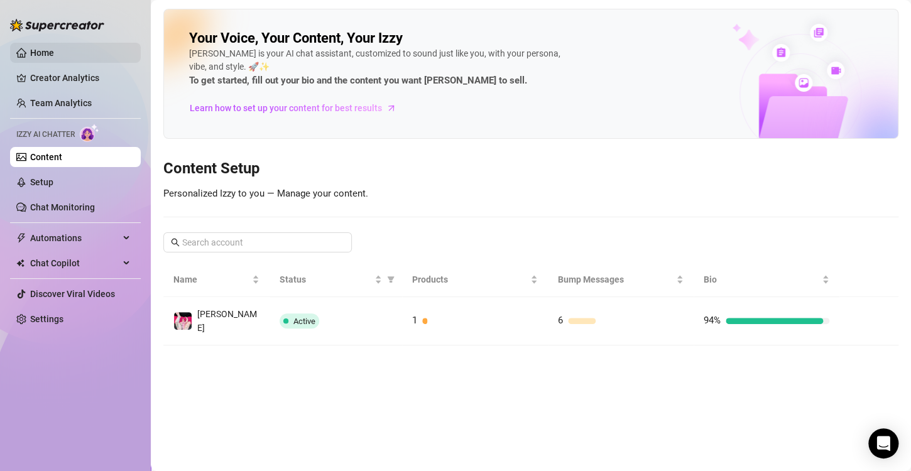
click at [35, 48] on link "Home" at bounding box center [42, 53] width 24 height 10
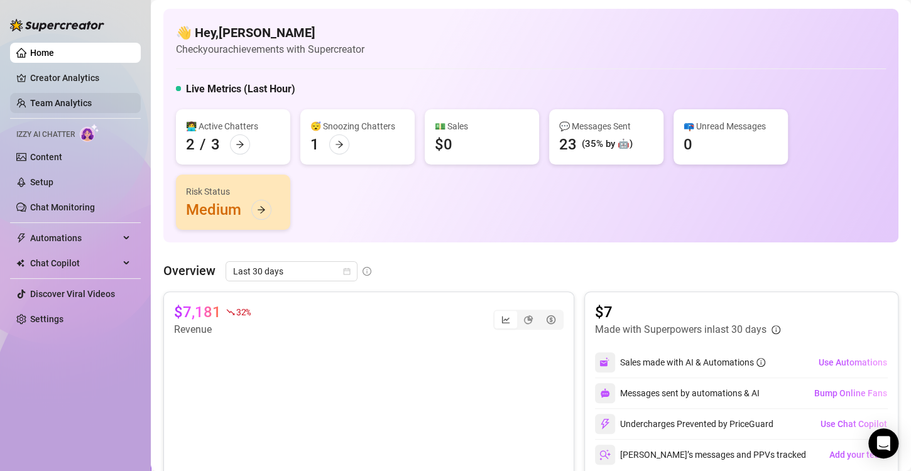
click at [62, 106] on link "Team Analytics" at bounding box center [61, 103] width 62 height 10
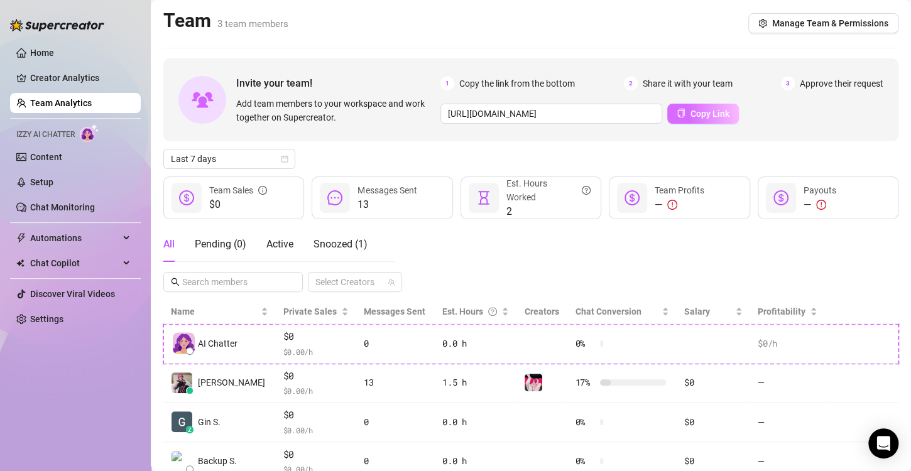
click at [702, 113] on span "Copy Link" at bounding box center [709, 114] width 39 height 10
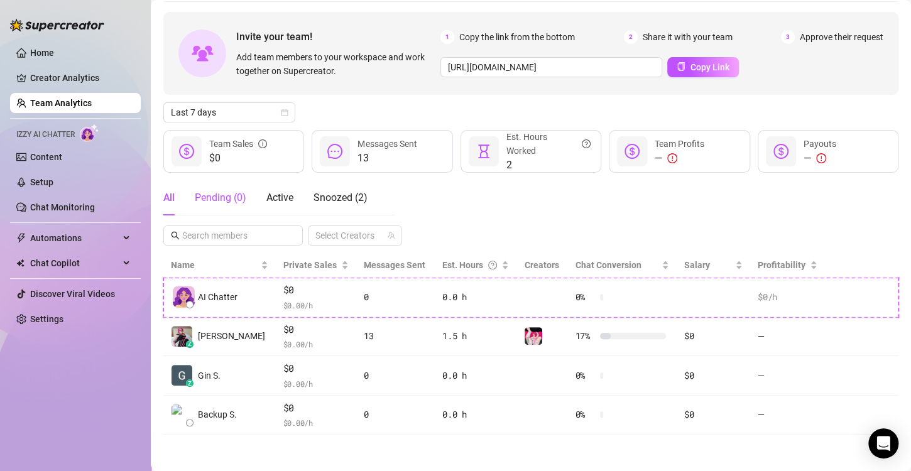
click at [236, 196] on div "Pending ( 0 )" at bounding box center [220, 197] width 51 height 15
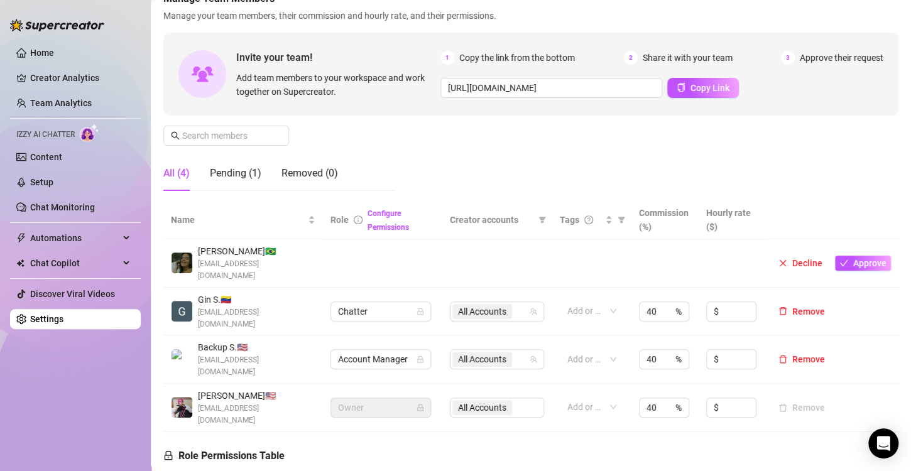
scroll to position [80, 0]
click at [867, 258] on span "Approve" at bounding box center [869, 263] width 33 height 10
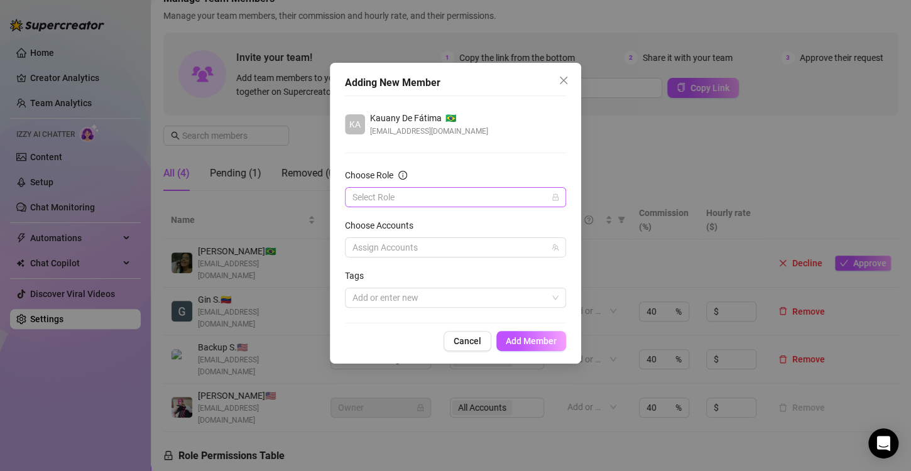
click at [401, 193] on input "Choose Role" at bounding box center [449, 197] width 195 height 19
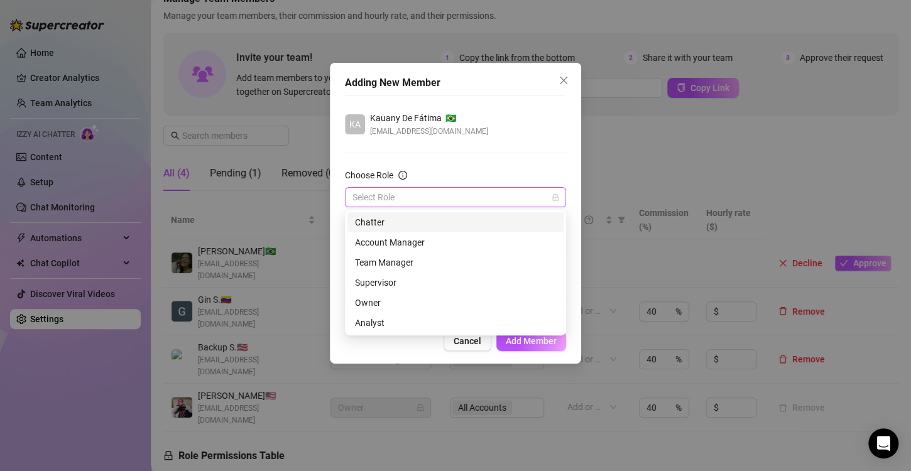
click at [381, 219] on div "Chatter" at bounding box center [455, 222] width 201 height 14
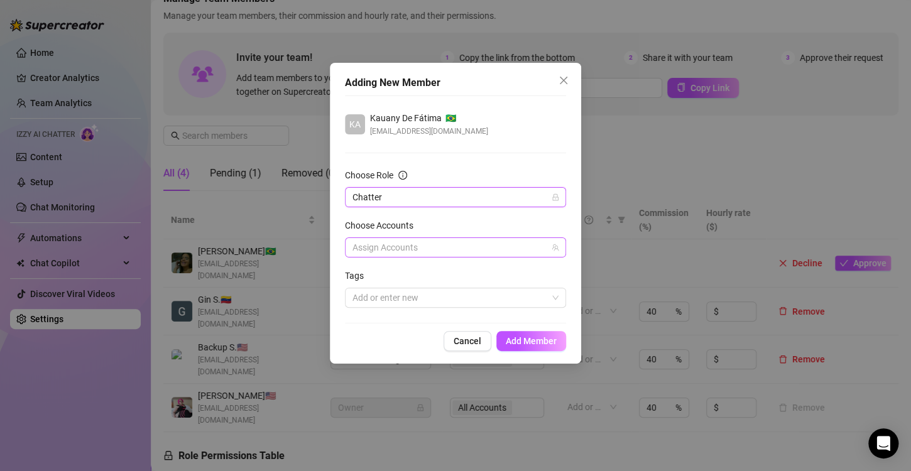
click at [391, 250] on div at bounding box center [448, 248] width 203 height 18
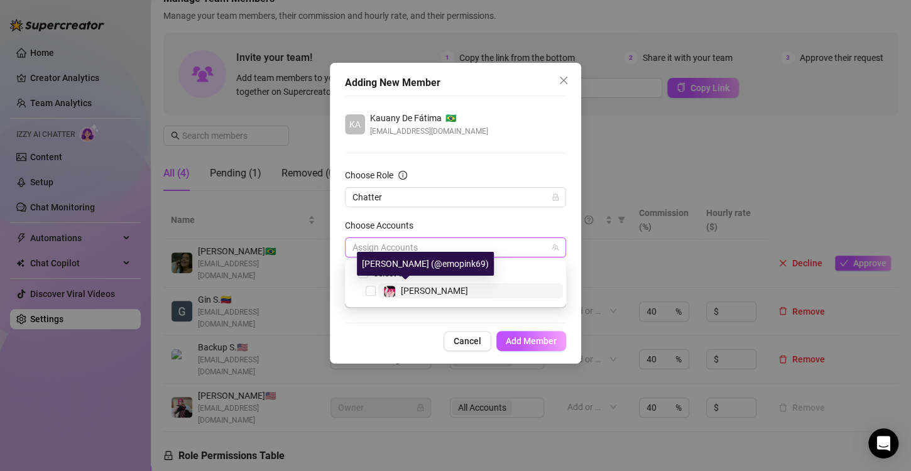
click at [389, 294] on img at bounding box center [389, 291] width 11 height 11
checkbox input "true"
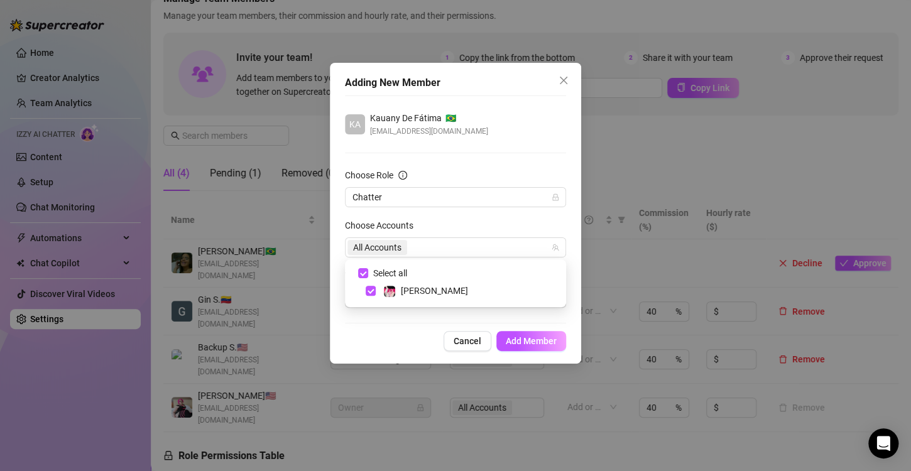
click at [469, 315] on div "KA Kauany De Fátima 🇧🇷 [EMAIL_ADDRESS][DOMAIN_NAME] Choose Role Chatter Choose …" at bounding box center [455, 209] width 221 height 228
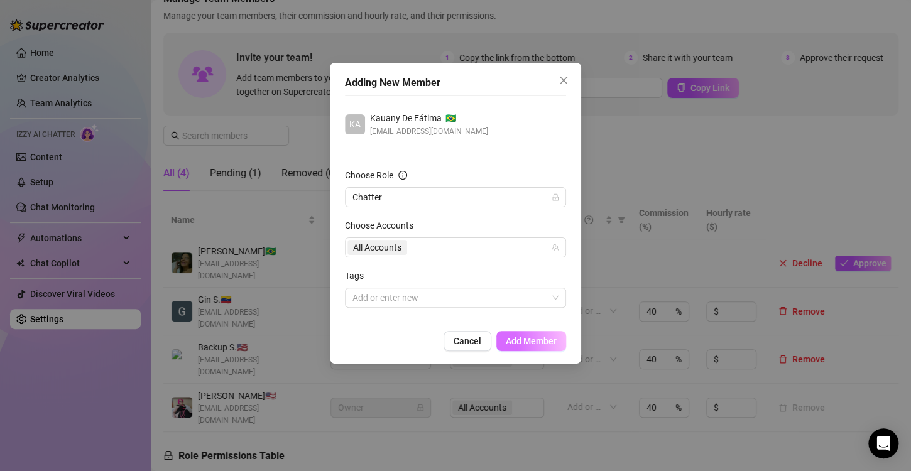
click at [538, 347] on button "Add Member" at bounding box center [531, 341] width 70 height 20
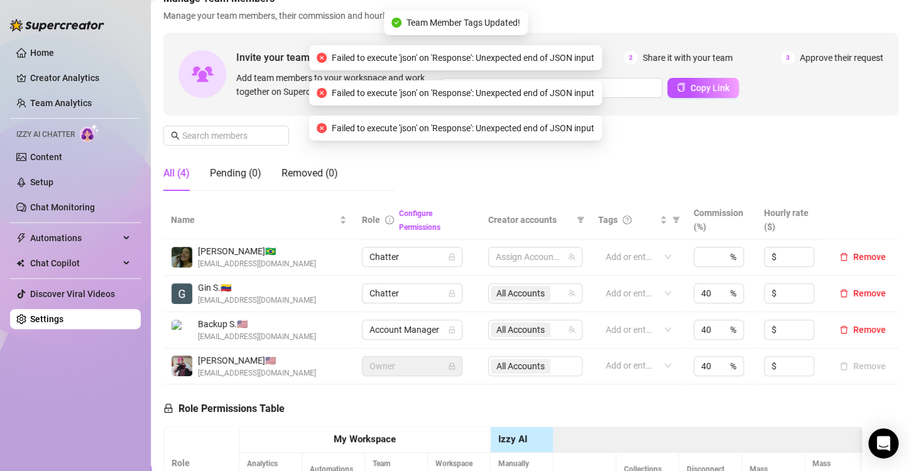
click at [465, 169] on div "Manage Team Members Manage your team members, their commission and hourly rate,…" at bounding box center [530, 96] width 735 height 210
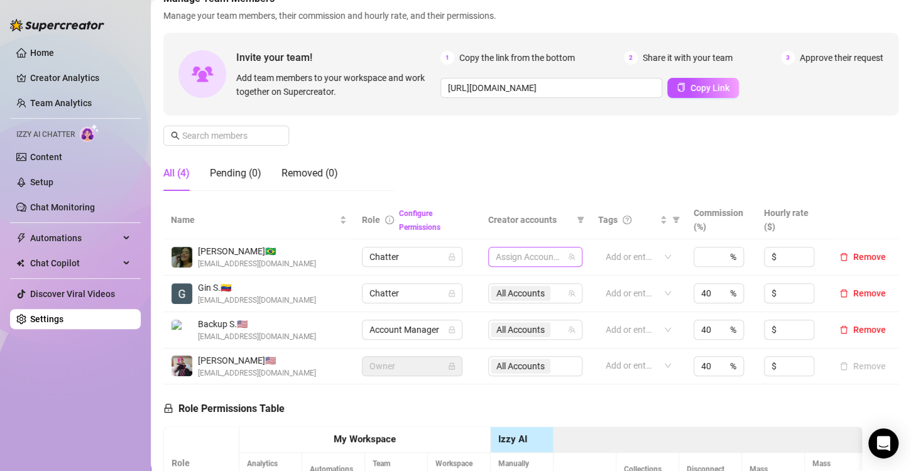
click at [553, 255] on div at bounding box center [529, 257] width 76 height 18
click at [546, 298] on span "[PERSON_NAME]" at bounding box center [571, 300] width 67 height 10
checkbox input "true"
click at [599, 178] on div "Manage Team Members Manage your team members, their commission and hourly rate,…" at bounding box center [530, 96] width 735 height 210
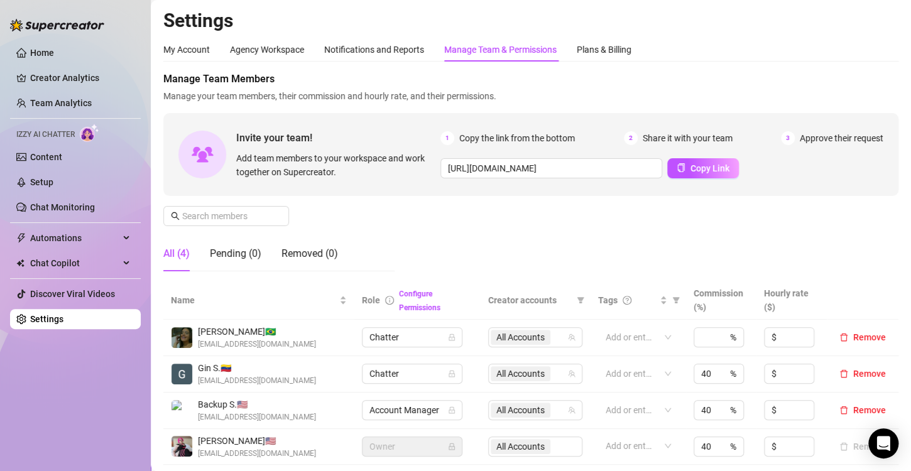
scroll to position [126, 0]
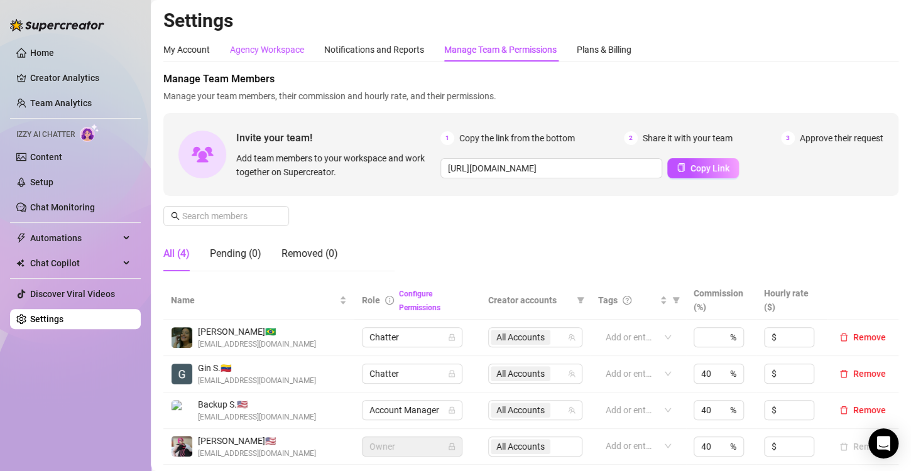
click at [257, 48] on div "Agency Workspace" at bounding box center [267, 50] width 74 height 14
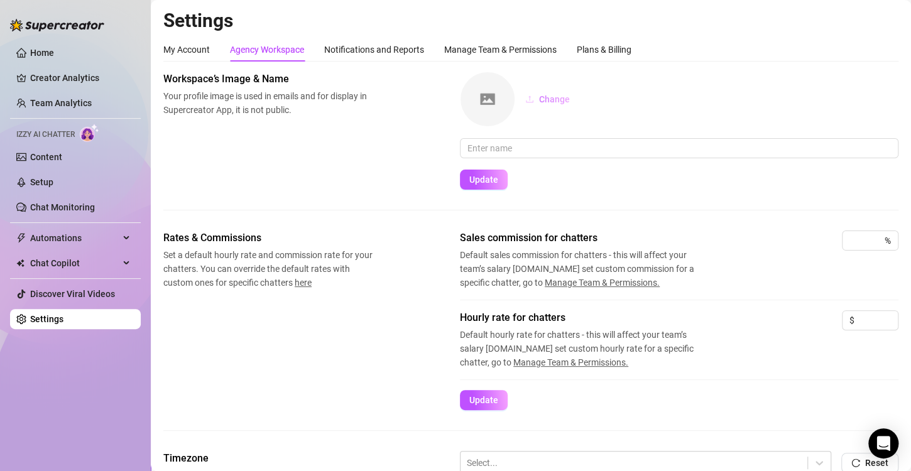
click at [546, 94] on span "Change" at bounding box center [554, 99] width 31 height 10
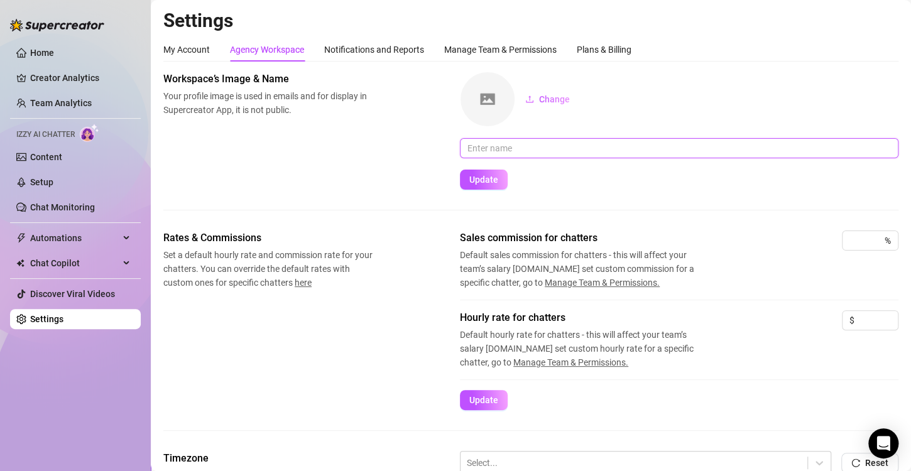
click at [512, 150] on input "text" at bounding box center [679, 148] width 438 height 20
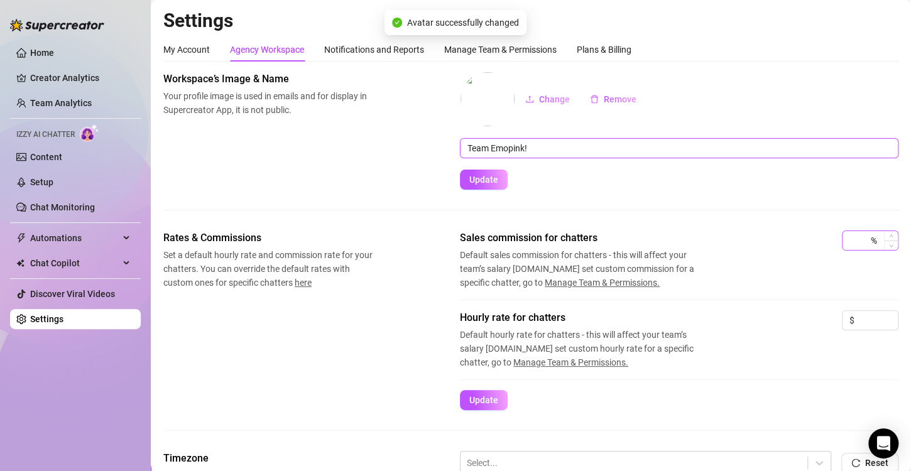
type input "Team Emopink!"
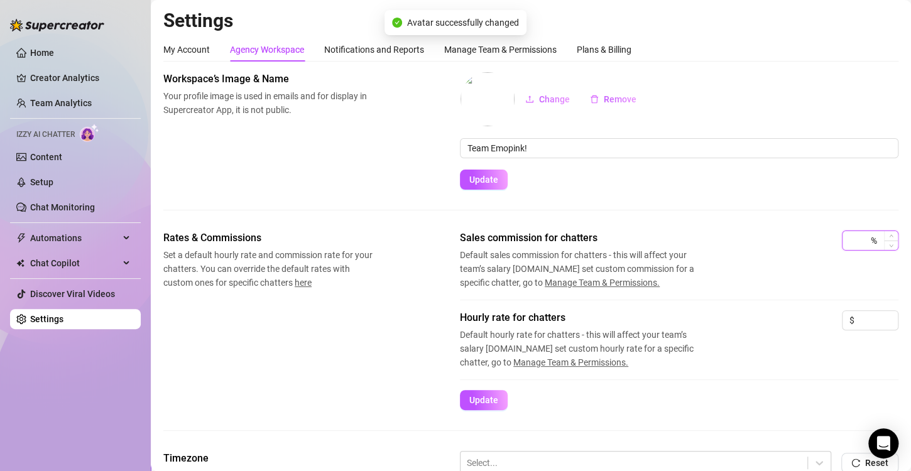
click at [856, 247] on input at bounding box center [858, 240] width 19 height 19
type input "40"
click at [669, 199] on div "Workspace’s Image & Name Your profile image is used in emails and for display i…" at bounding box center [530, 151] width 735 height 159
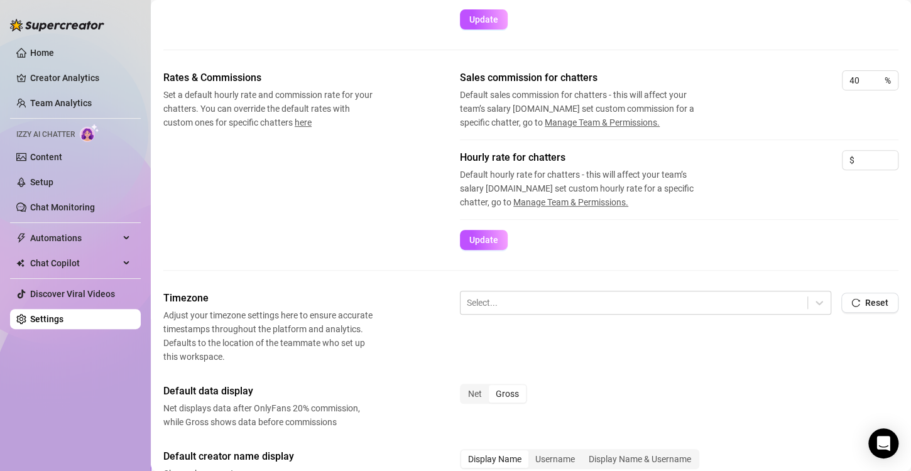
scroll to position [161, 0]
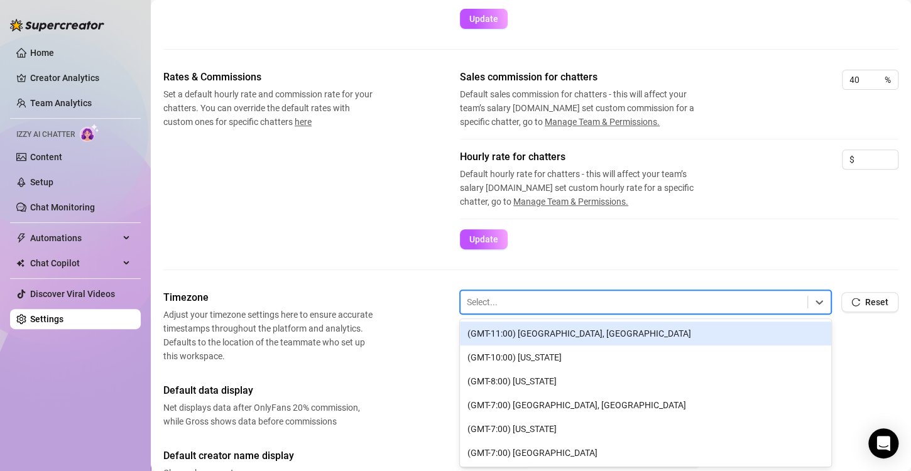
click at [573, 302] on div at bounding box center [634, 302] width 334 height 16
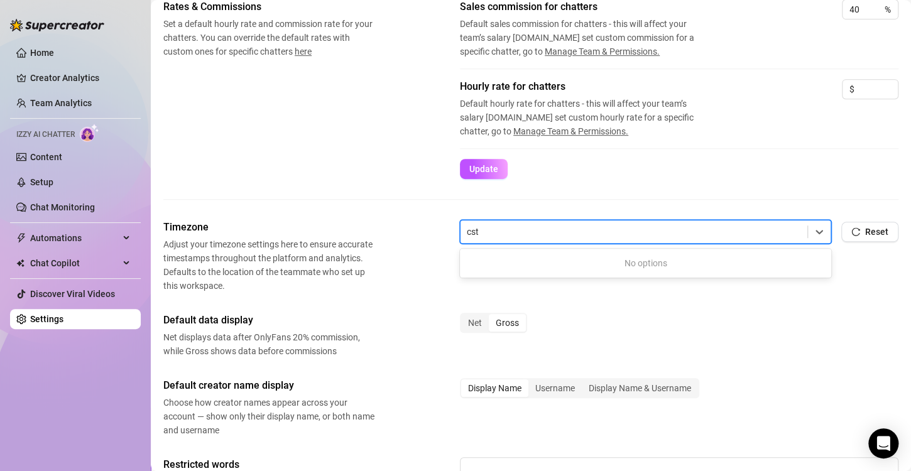
scroll to position [231, 0]
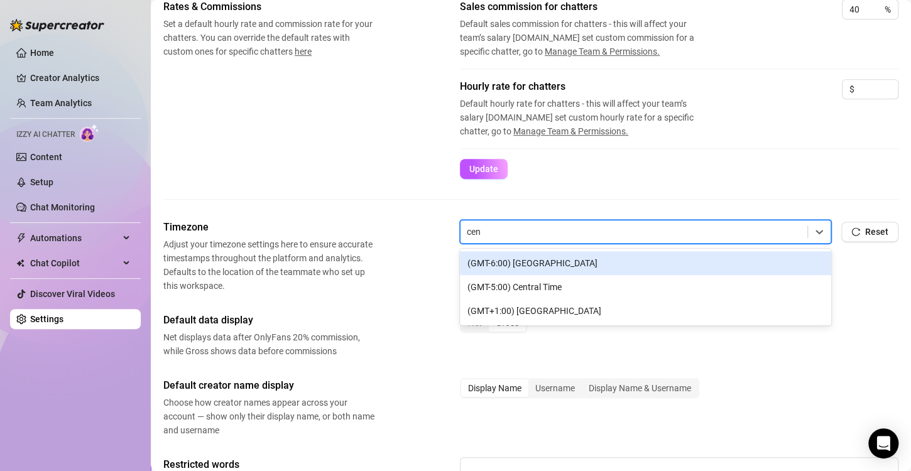
type input "cent"
click at [552, 259] on div "(GMT-6:00) [GEOGRAPHIC_DATA]" at bounding box center [645, 263] width 371 height 24
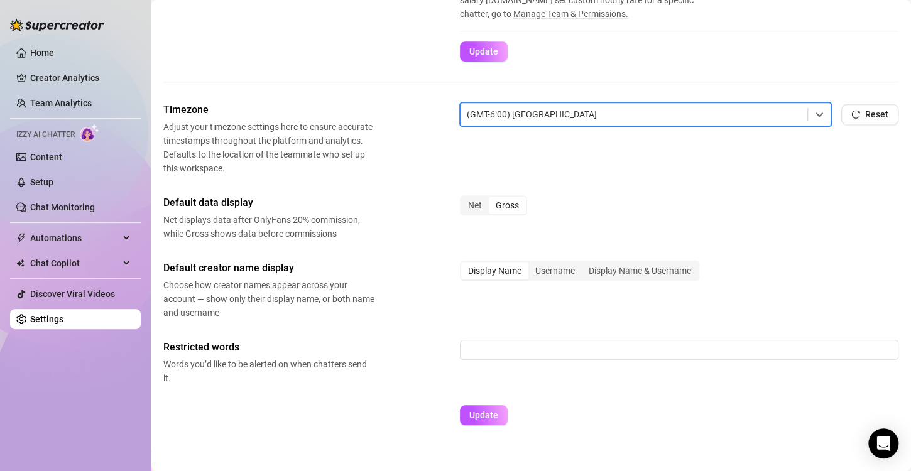
scroll to position [354, 0]
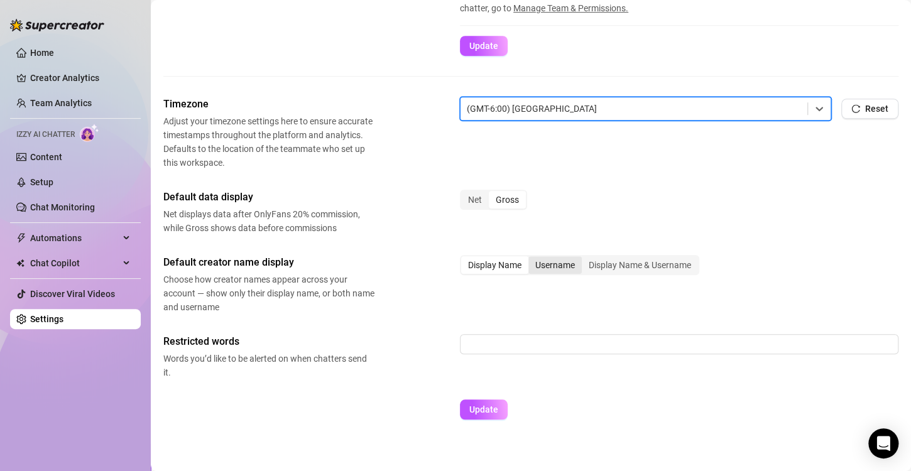
click at [555, 266] on div "Username" at bounding box center [554, 265] width 53 height 18
click at [531, 258] on input "Username" at bounding box center [531, 258] width 0 height 0
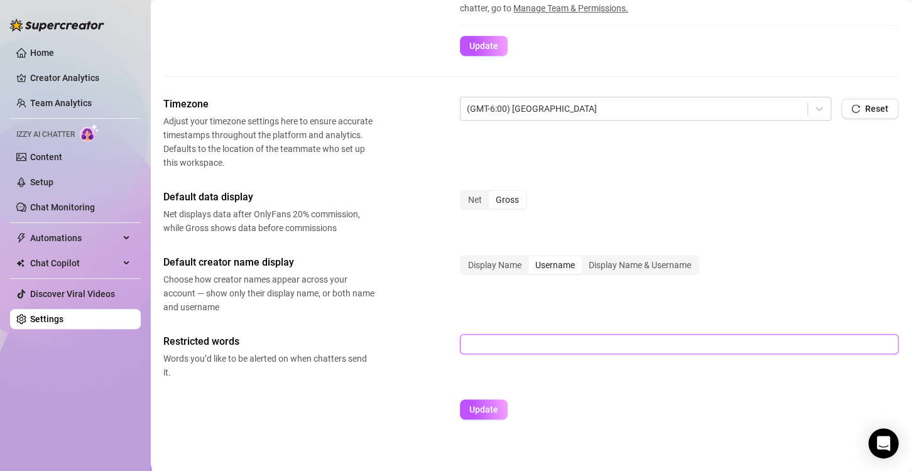
click at [487, 337] on input "text" at bounding box center [679, 344] width 438 height 20
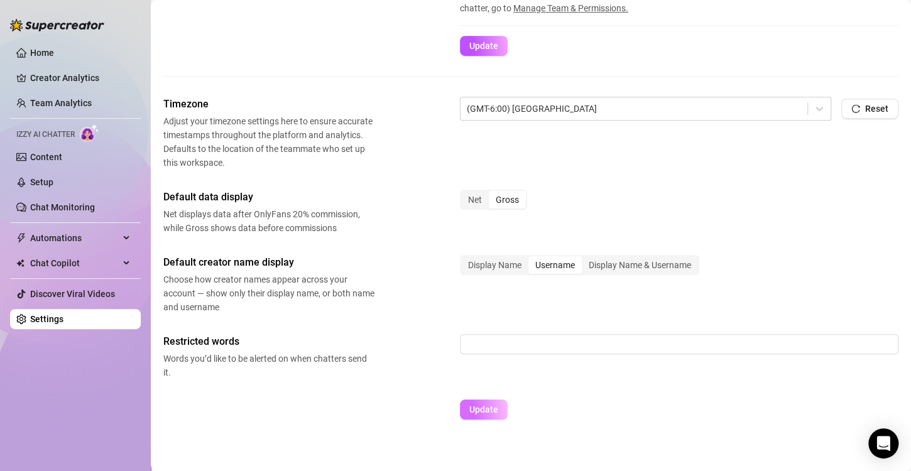
click at [477, 416] on button "Update" at bounding box center [484, 409] width 48 height 20
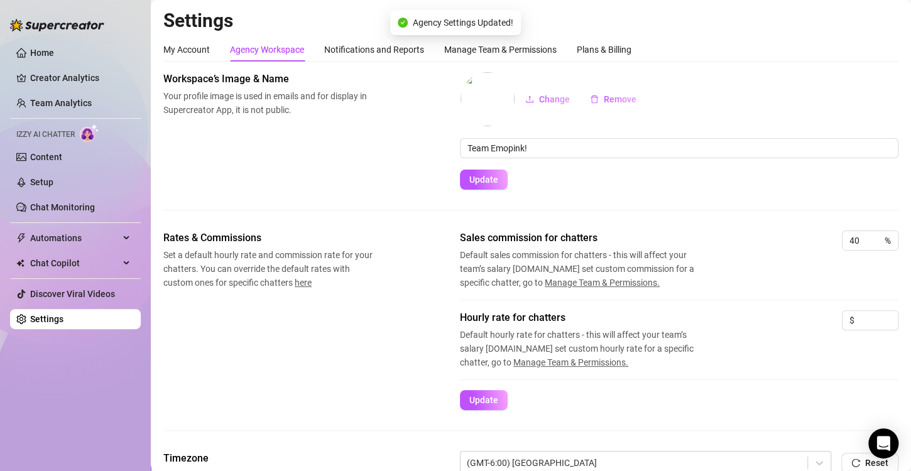
scroll to position [366, 0]
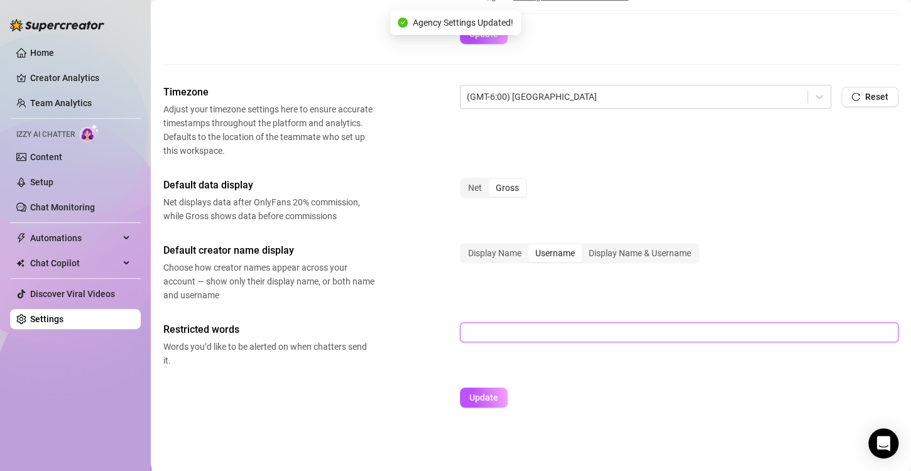
click at [480, 336] on input "text" at bounding box center [679, 332] width 438 height 20
click at [460, 388] on button "Update" at bounding box center [484, 398] width 48 height 20
type input "discount, sale, less"
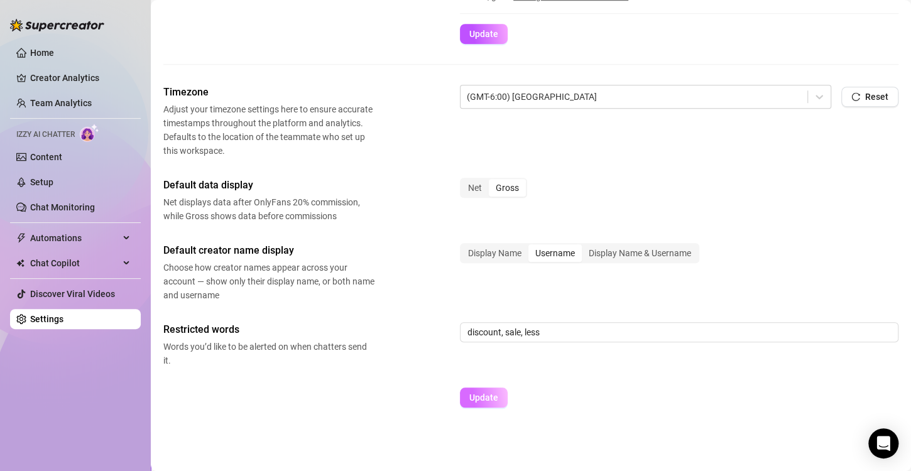
click at [483, 396] on span "Update" at bounding box center [483, 398] width 29 height 10
click at [40, 57] on link "Home" at bounding box center [42, 53] width 24 height 10
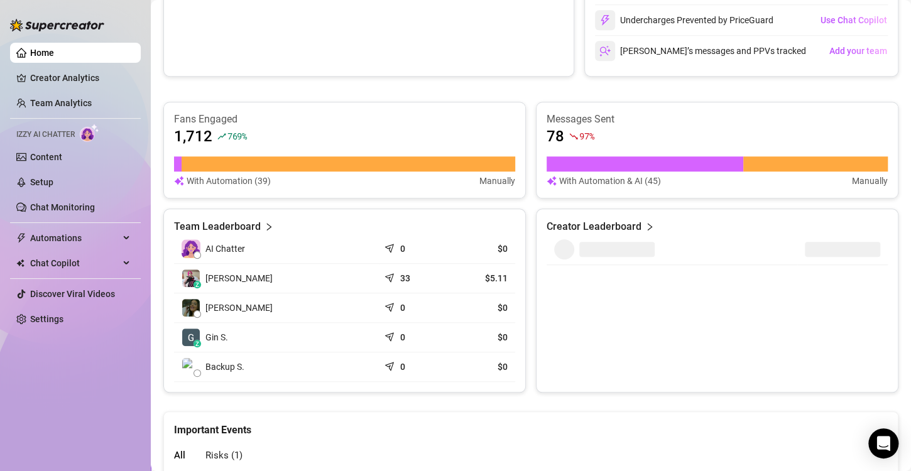
scroll to position [403, 0]
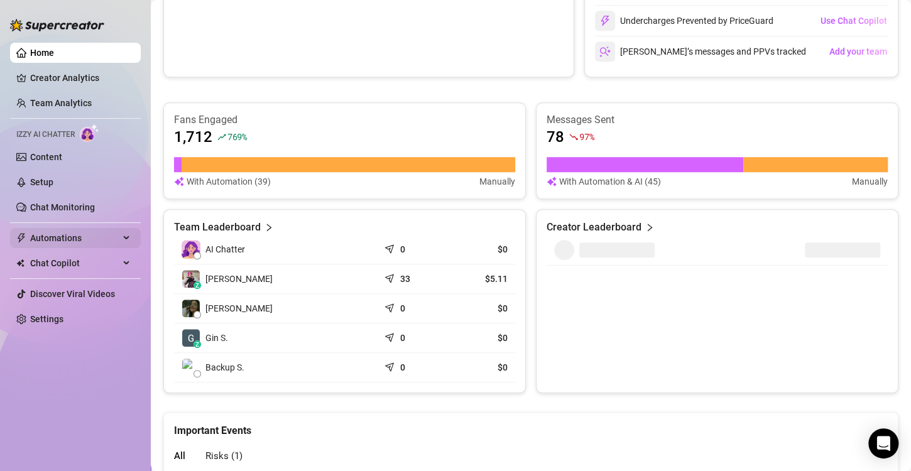
click at [65, 236] on span "Automations" at bounding box center [74, 238] width 89 height 20
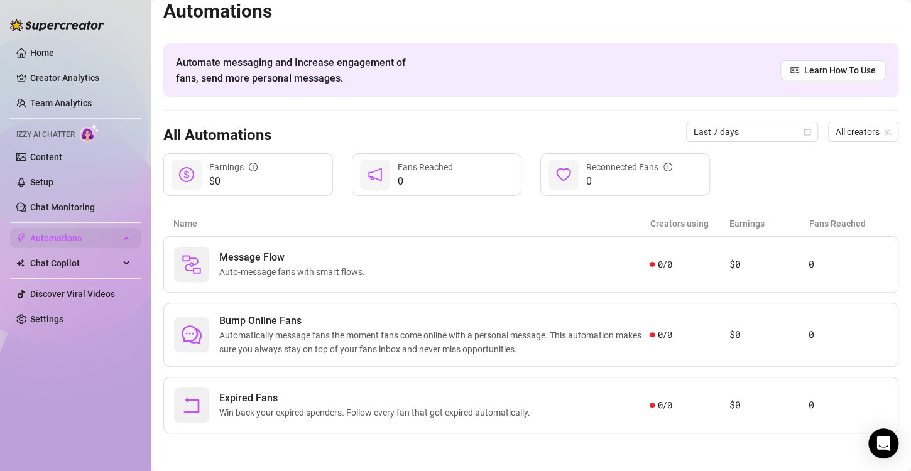
scroll to position [8, 0]
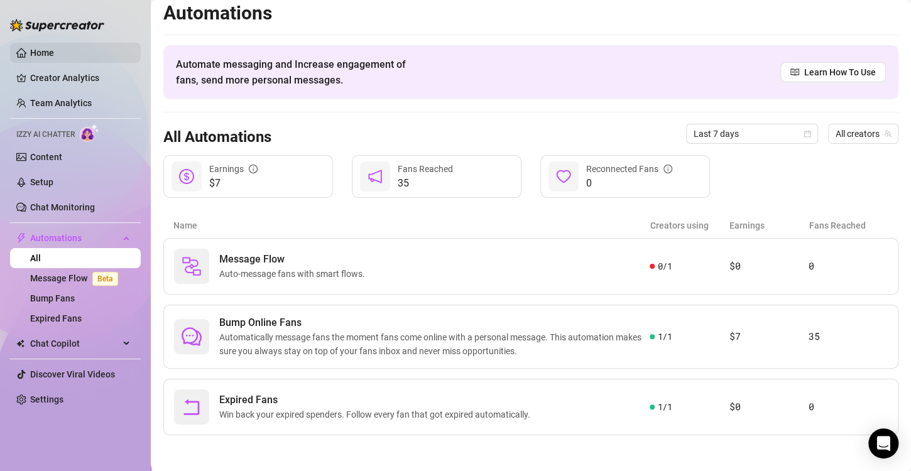
click at [51, 53] on link "Home" at bounding box center [42, 53] width 24 height 10
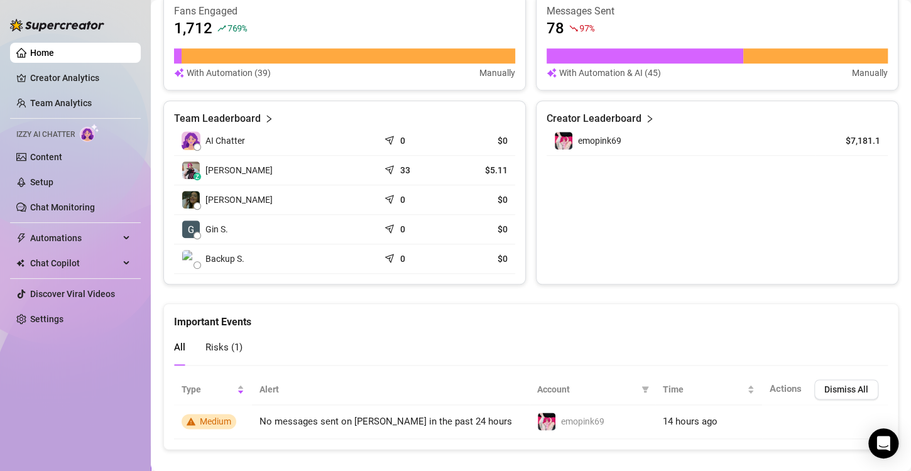
scroll to position [525, 0]
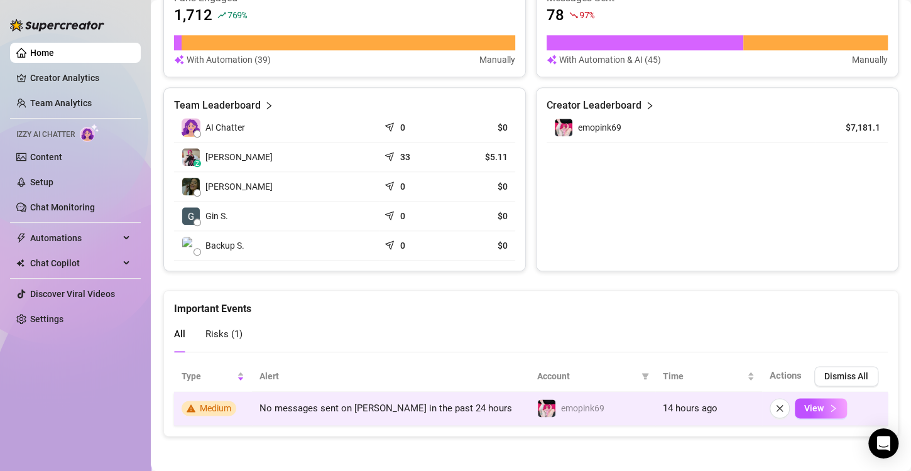
click at [426, 413] on td "No messages sent on [PERSON_NAME] in the past 24 hours" at bounding box center [391, 409] width 278 height 34
click at [812, 409] on span "View" at bounding box center [813, 408] width 19 height 10
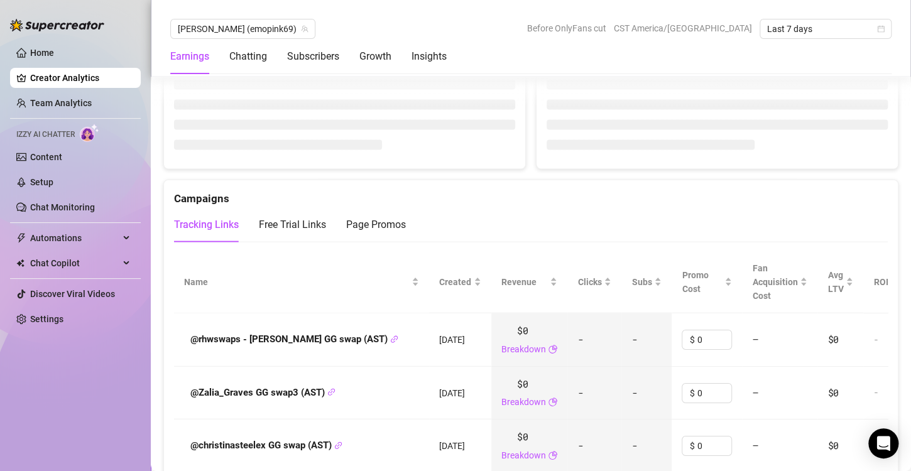
scroll to position [1240, 0]
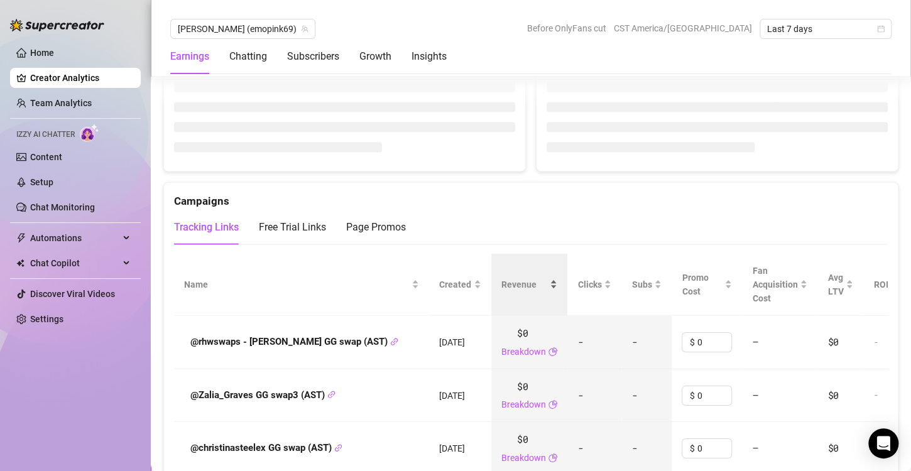
click at [557, 282] on div "Revenue" at bounding box center [529, 285] width 56 height 14
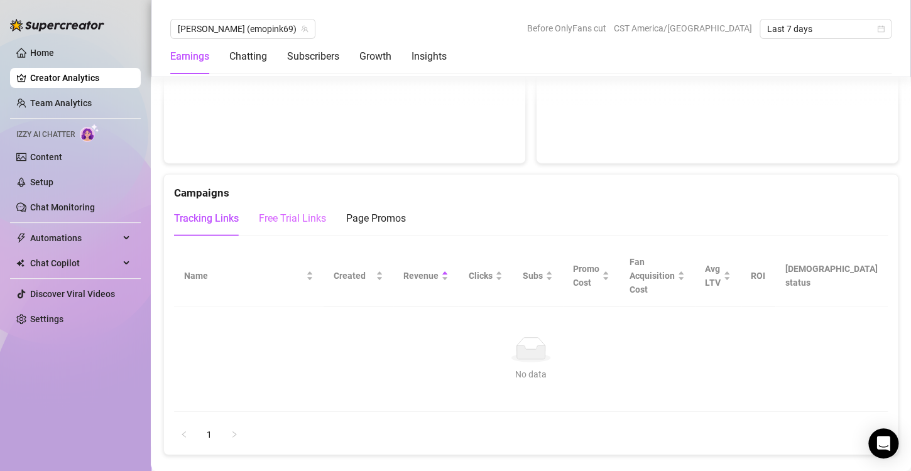
scroll to position [1376, 0]
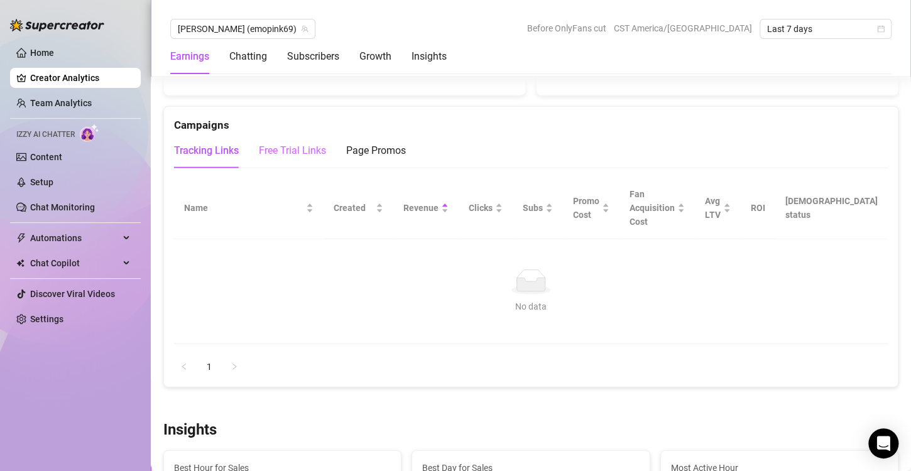
click at [305, 161] on div "Free Trial Links" at bounding box center [292, 150] width 67 height 35
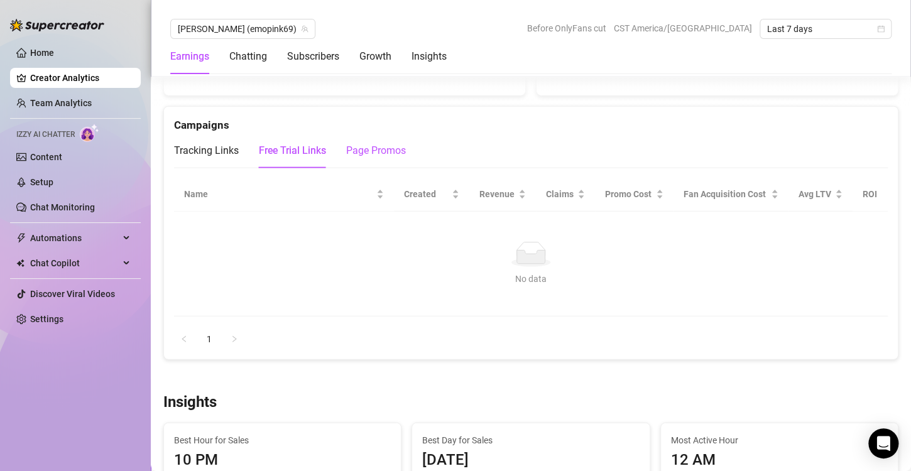
click at [391, 151] on div "Page Promos" at bounding box center [376, 150] width 60 height 15
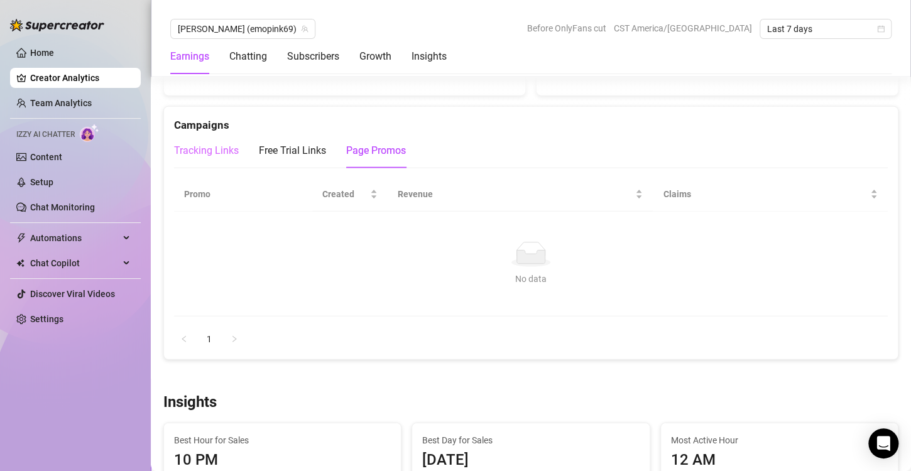
click at [203, 133] on div "Tracking Links" at bounding box center [206, 150] width 65 height 35
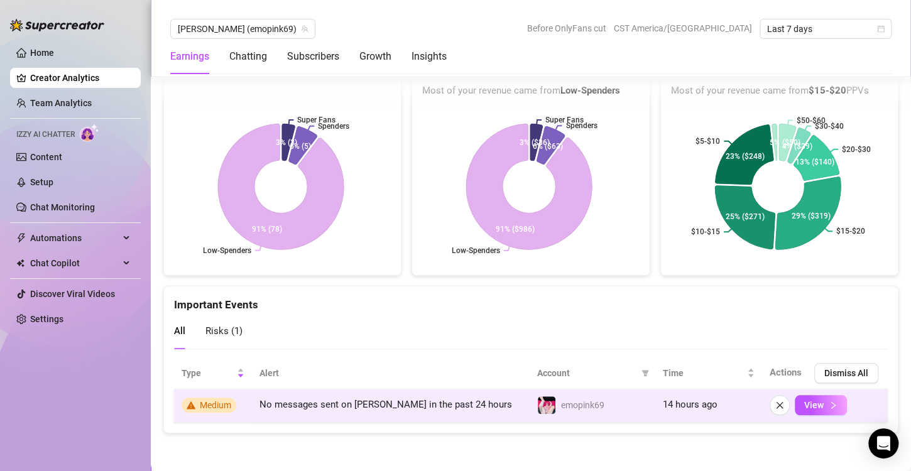
scroll to position [2688, 0]
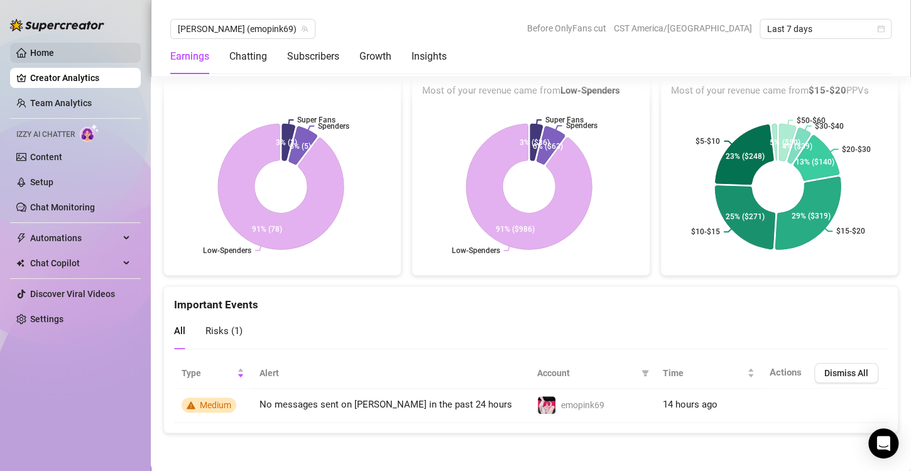
click at [54, 55] on link "Home" at bounding box center [42, 53] width 24 height 10
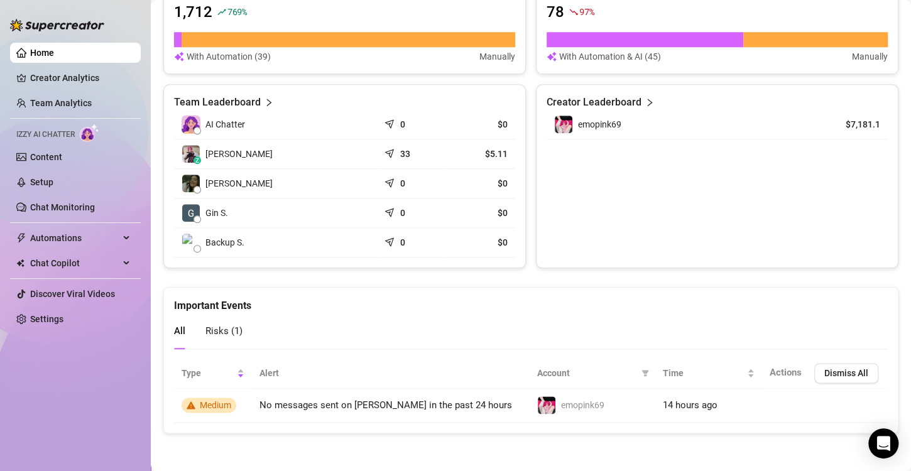
scroll to position [525, 0]
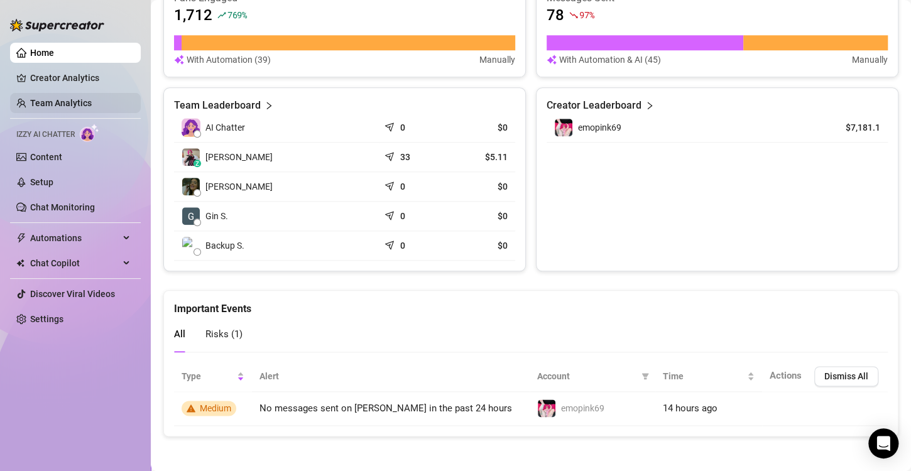
click at [73, 100] on link "Team Analytics" at bounding box center [61, 103] width 62 height 10
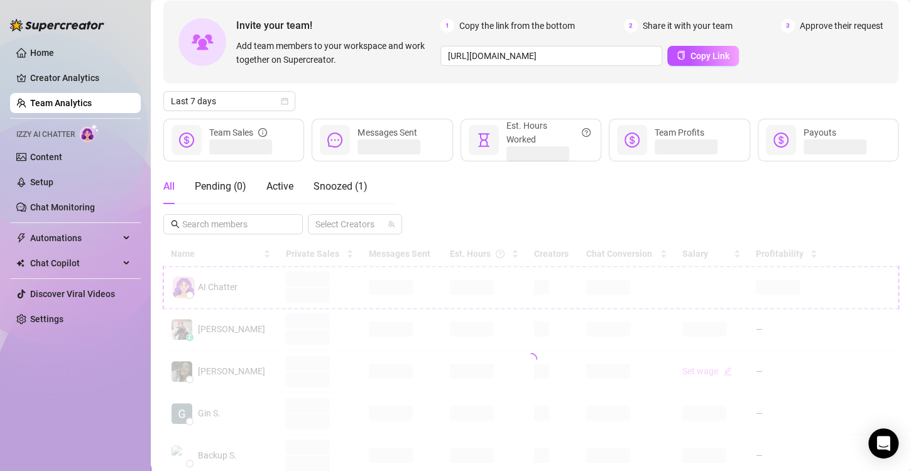
scroll to position [85, 0]
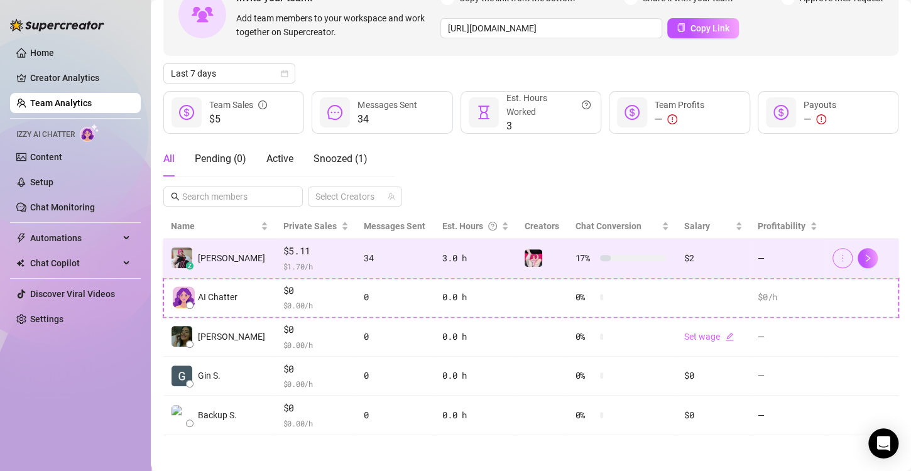
click at [838, 261] on button "button" at bounding box center [842, 258] width 20 height 20
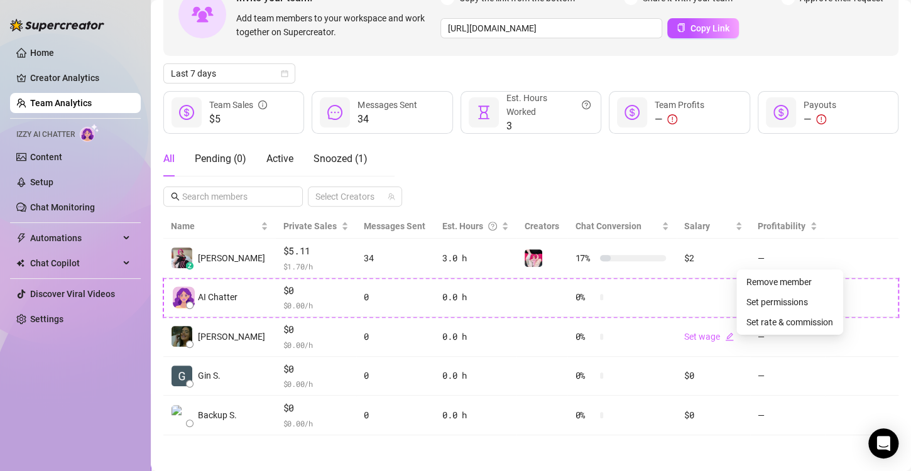
click at [618, 193] on div "All Pending ( 0 ) Active Snoozed ( 1 ) Select Creators" at bounding box center [530, 173] width 735 height 65
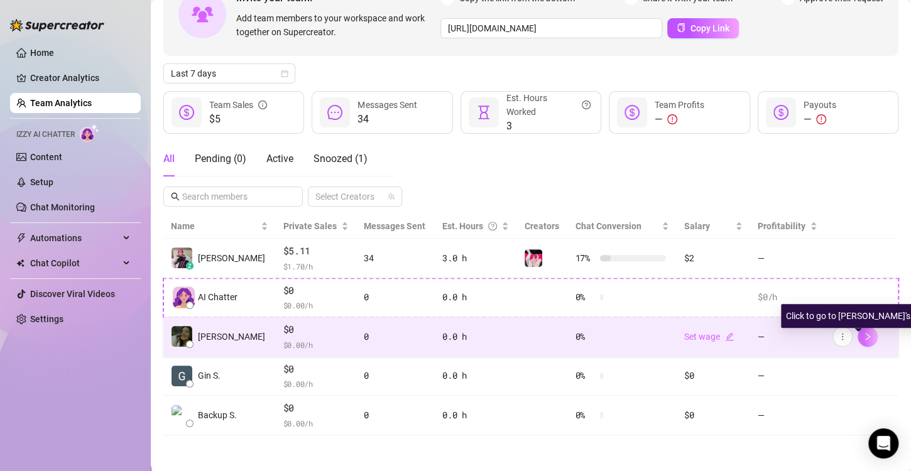
click at [863, 337] on icon "right" at bounding box center [867, 336] width 9 height 9
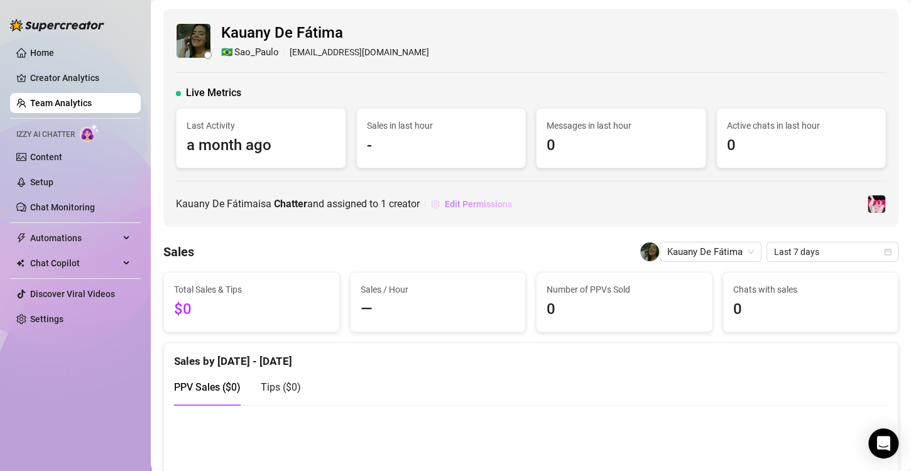
click at [471, 202] on span "Edit Permissions" at bounding box center [478, 204] width 67 height 10
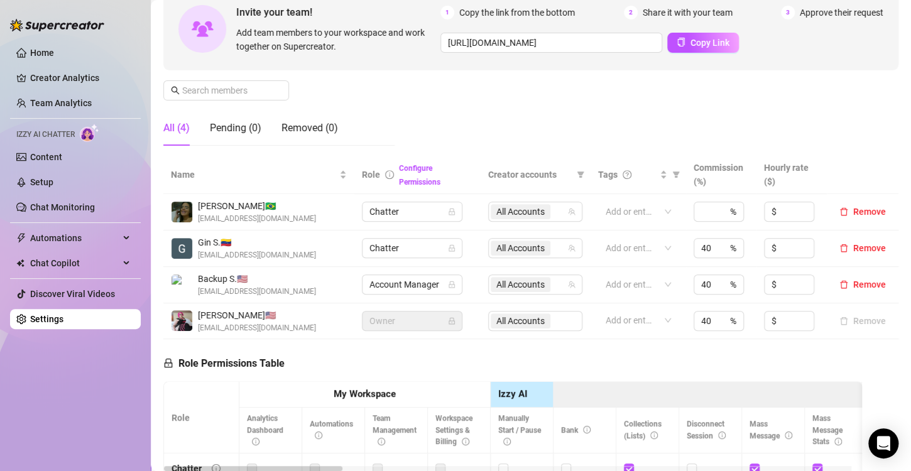
scroll to position [188, 0]
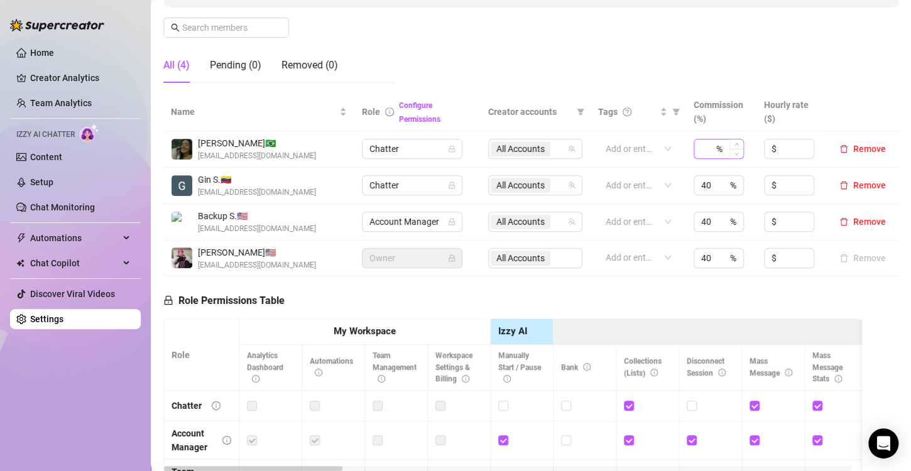
drag, startPoint x: 683, startPoint y: 145, endPoint x: 703, endPoint y: 145, distance: 20.1
click at [688, 145] on td "%" at bounding box center [721, 149] width 70 height 36
click at [707, 145] on div "%" at bounding box center [718, 149] width 50 height 20
type input "40"
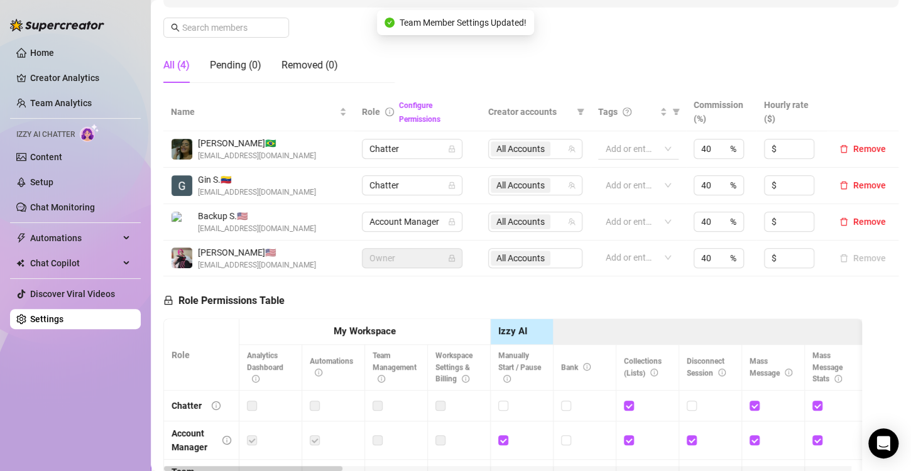
click at [640, 151] on div at bounding box center [631, 149] width 62 height 18
click at [635, 288] on div "Role Permissions Table Role My Workspace Izzy AI OnlyFans Side Menu OnlyFans Ch…" at bounding box center [512, 451] width 698 height 350
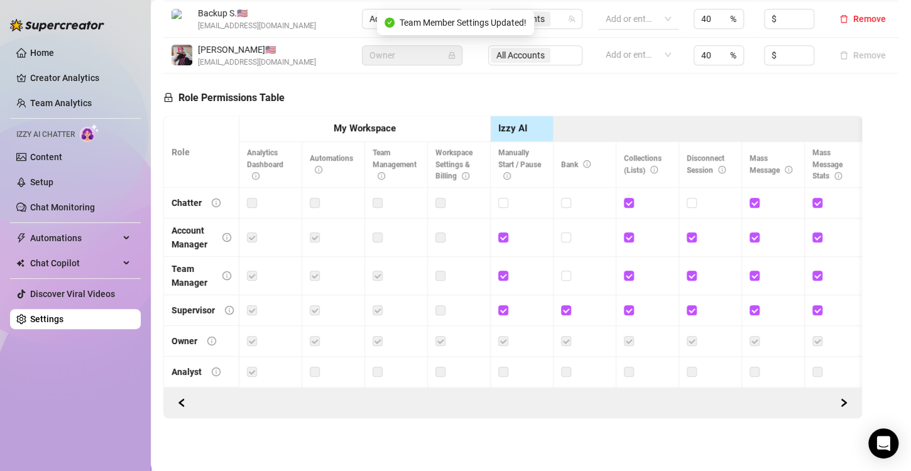
scroll to position [85, 0]
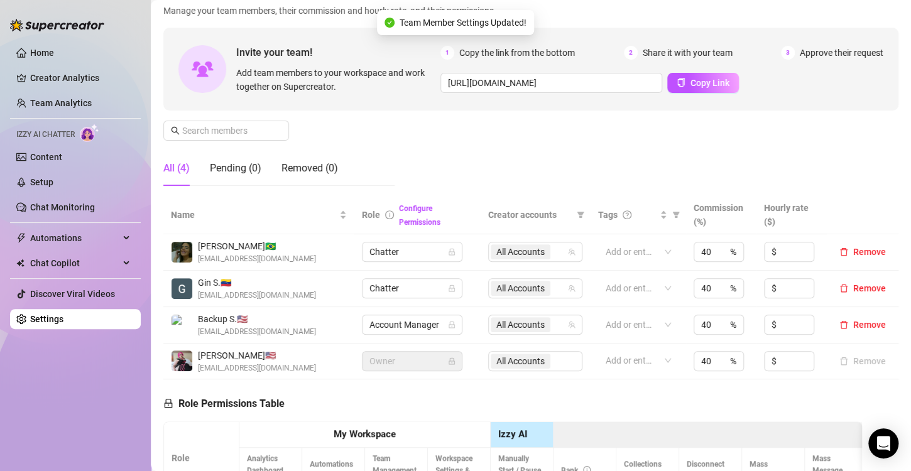
click at [713, 178] on div "Manage Team Members Manage your team members, their commission and hourly rate,…" at bounding box center [530, 91] width 735 height 210
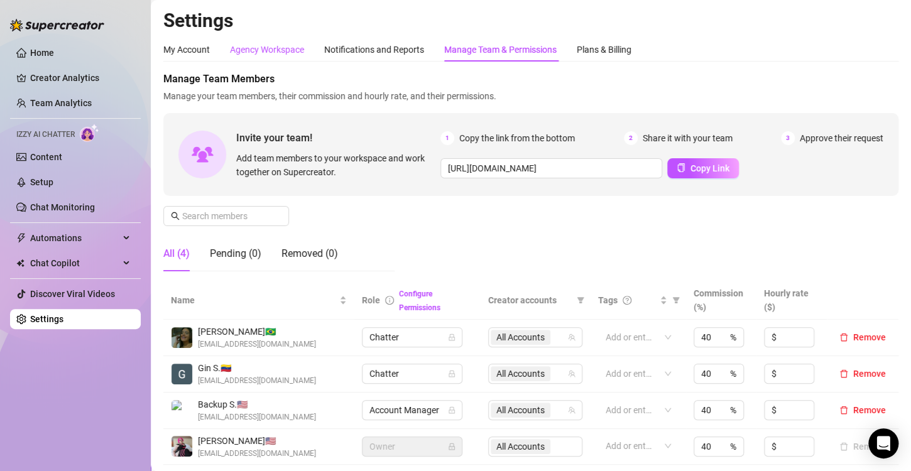
click at [288, 50] on div "Agency Workspace" at bounding box center [267, 50] width 74 height 14
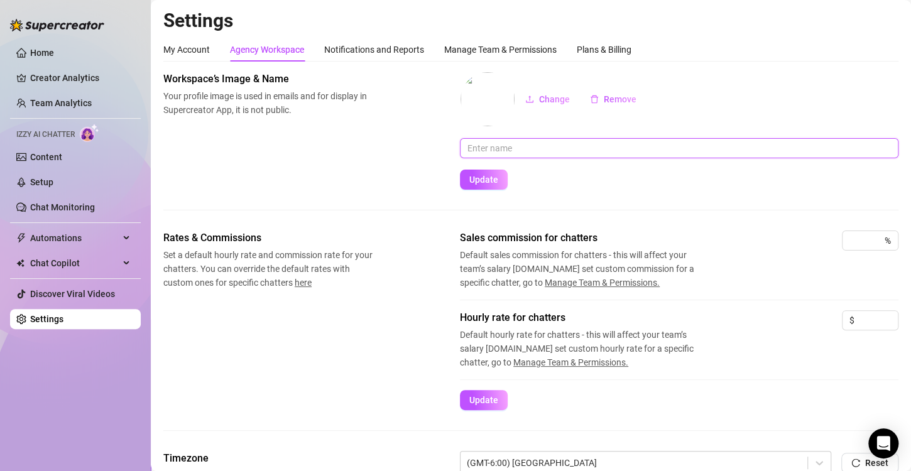
click at [482, 151] on input "text" at bounding box center [679, 148] width 438 height 20
type input "E"
type input "Team Pink!"
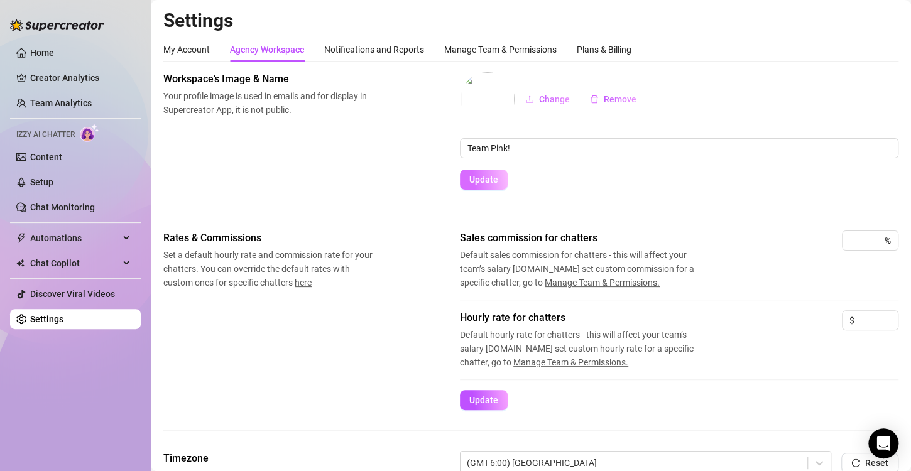
click at [483, 179] on span "Update" at bounding box center [483, 180] width 29 height 10
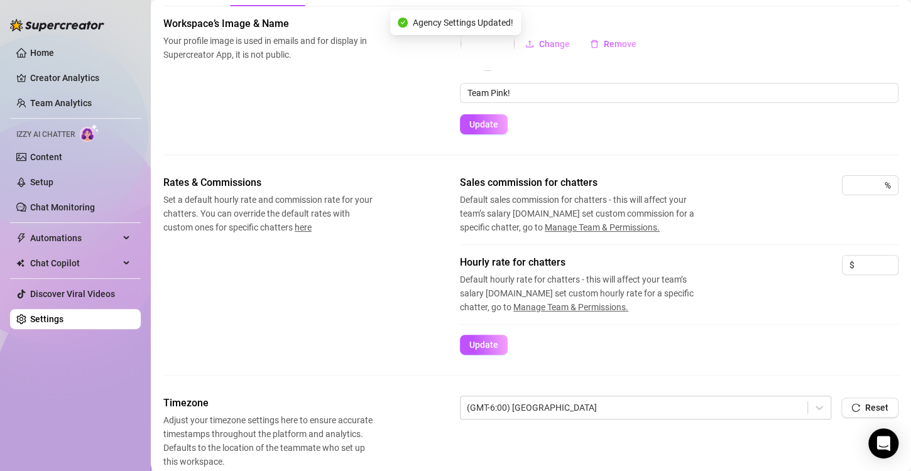
scroll to position [53, 0]
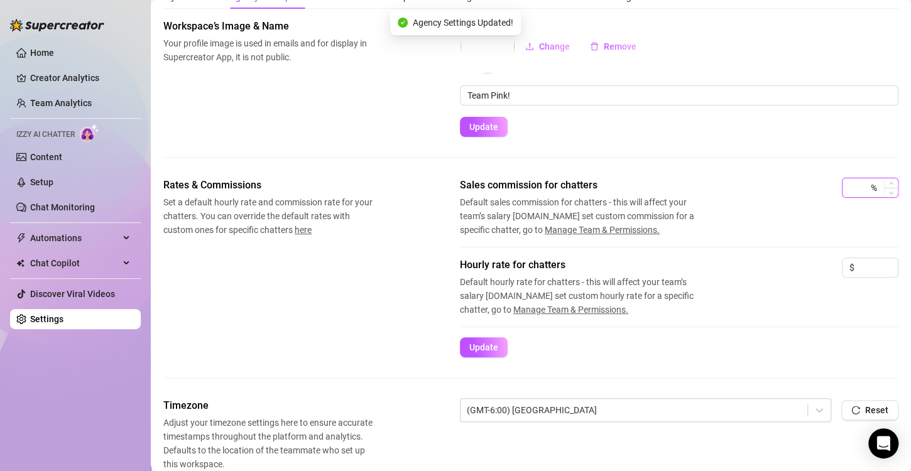
click at [849, 190] on input at bounding box center [858, 187] width 19 height 19
type input "40"
click at [484, 344] on span "Update" at bounding box center [483, 347] width 29 height 10
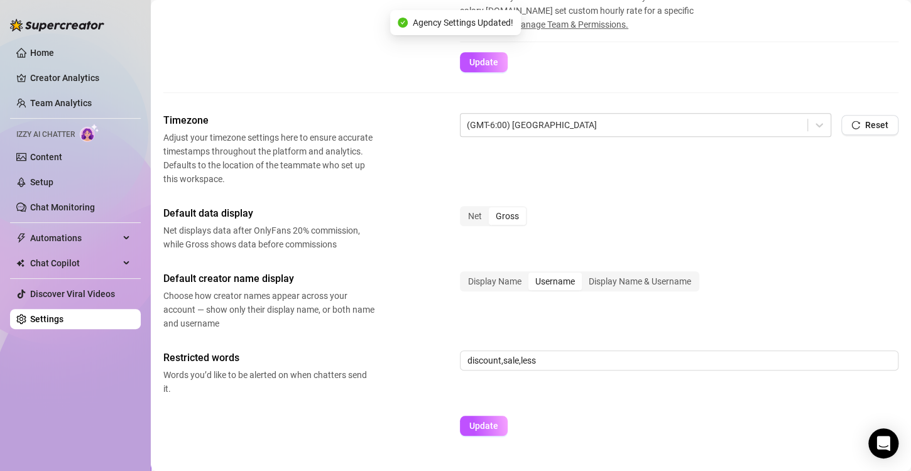
scroll to position [366, 0]
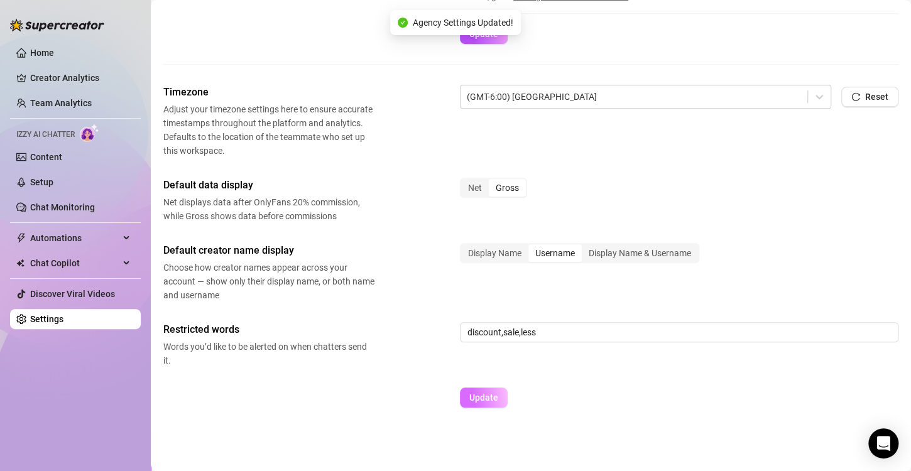
click at [496, 401] on span "Update" at bounding box center [483, 398] width 29 height 10
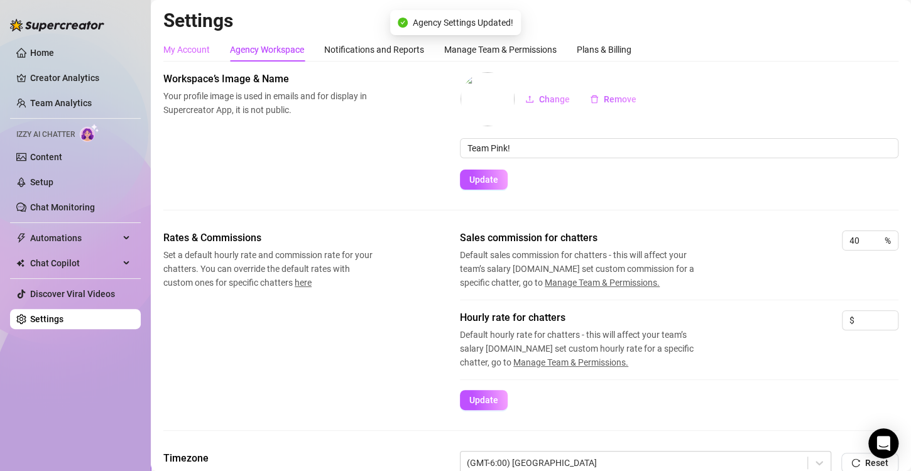
click at [191, 38] on div "My Account" at bounding box center [186, 50] width 46 height 24
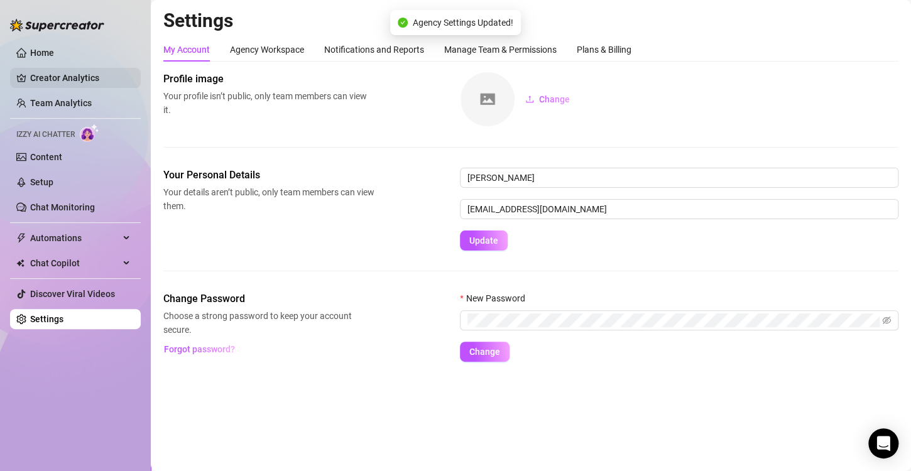
click at [43, 79] on link "Creator Analytics" at bounding box center [80, 78] width 100 height 20
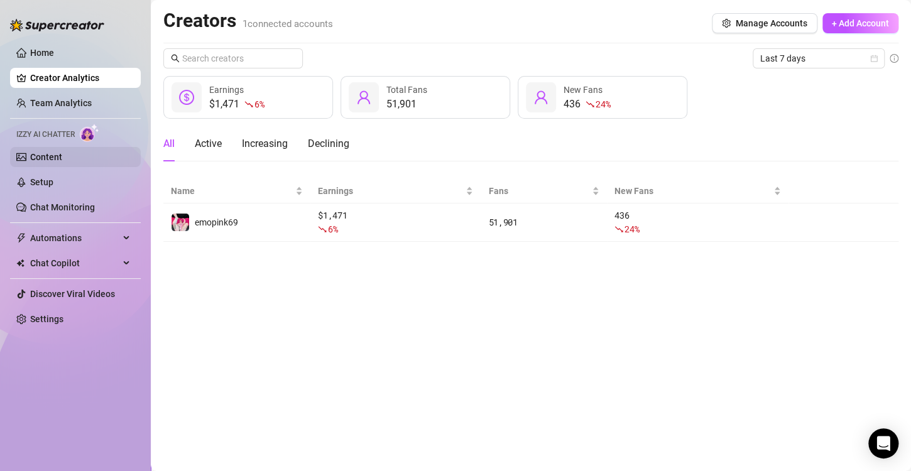
click at [45, 159] on link "Content" at bounding box center [46, 157] width 32 height 10
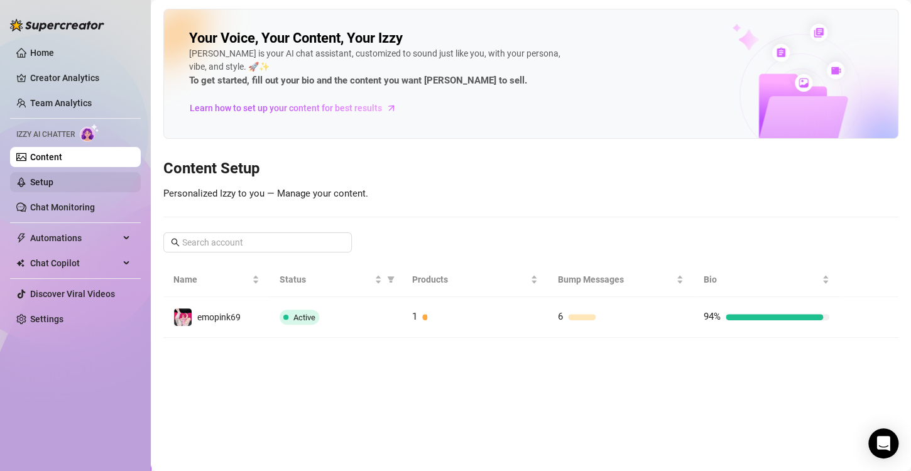
click at [42, 180] on link "Setup" at bounding box center [41, 182] width 23 height 10
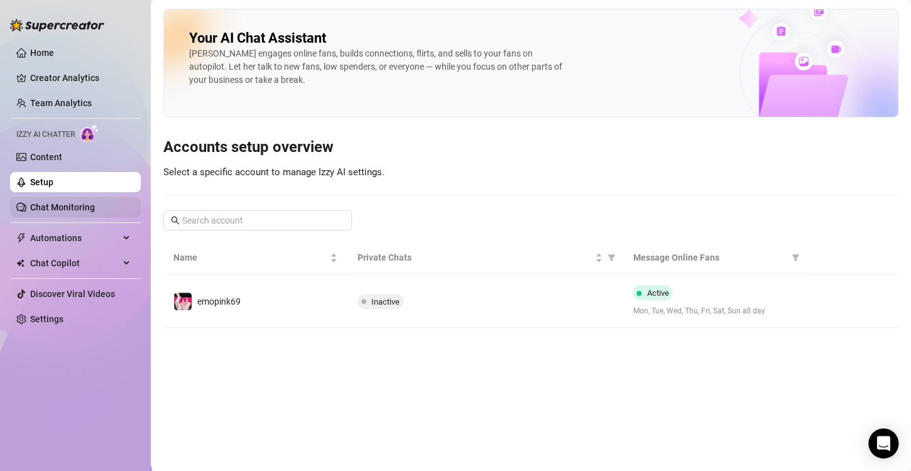
click at [60, 203] on link "Chat Monitoring" at bounding box center [62, 207] width 65 height 10
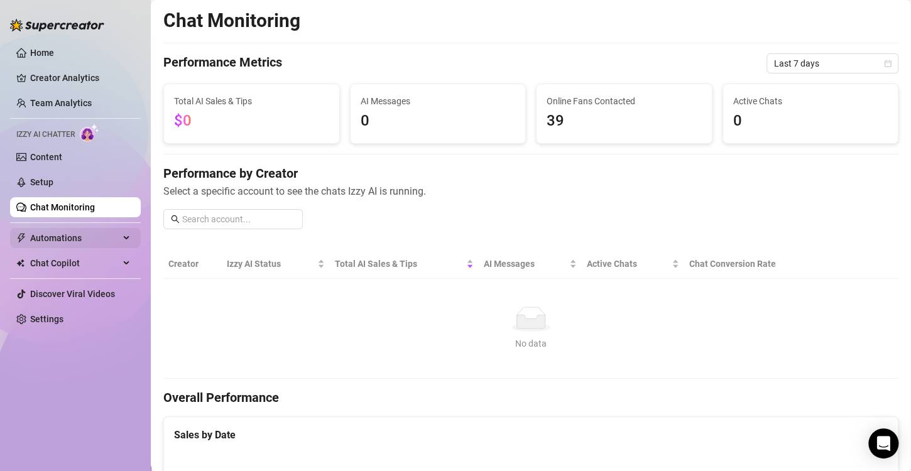
click at [69, 239] on span "Automations" at bounding box center [74, 238] width 89 height 20
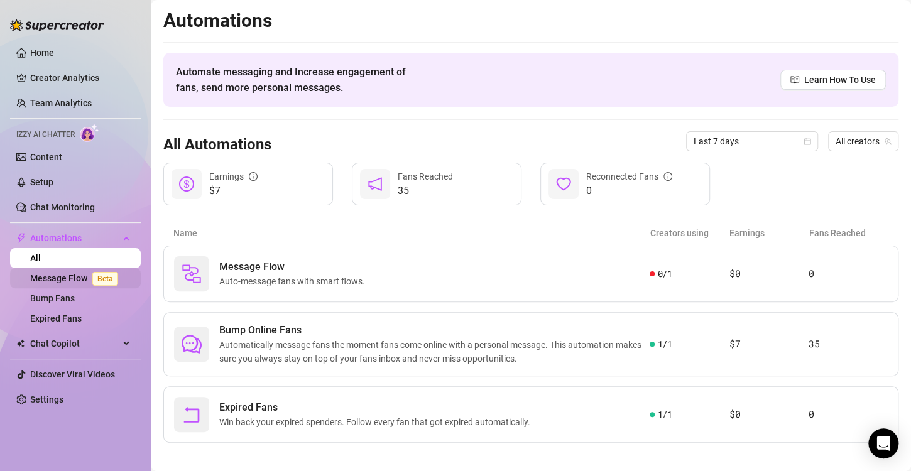
click at [72, 277] on link "Message Flow Beta" at bounding box center [76, 278] width 93 height 10
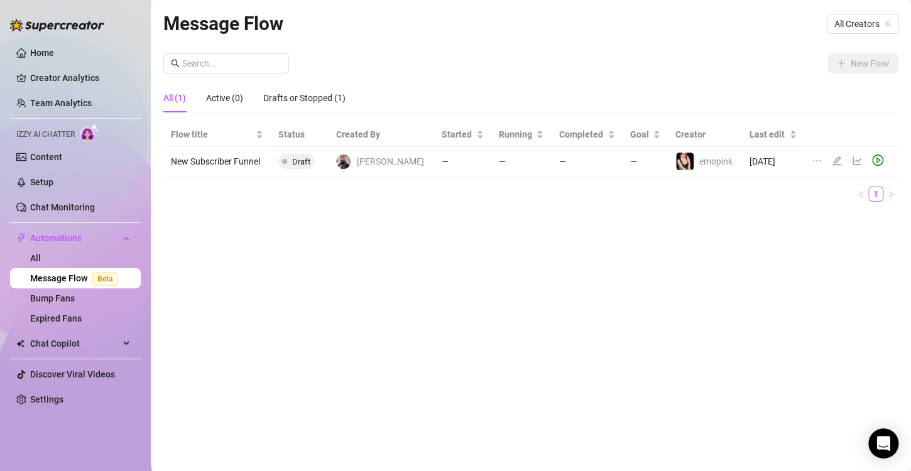
click at [811, 163] on icon "ellipsis" at bounding box center [816, 161] width 10 height 10
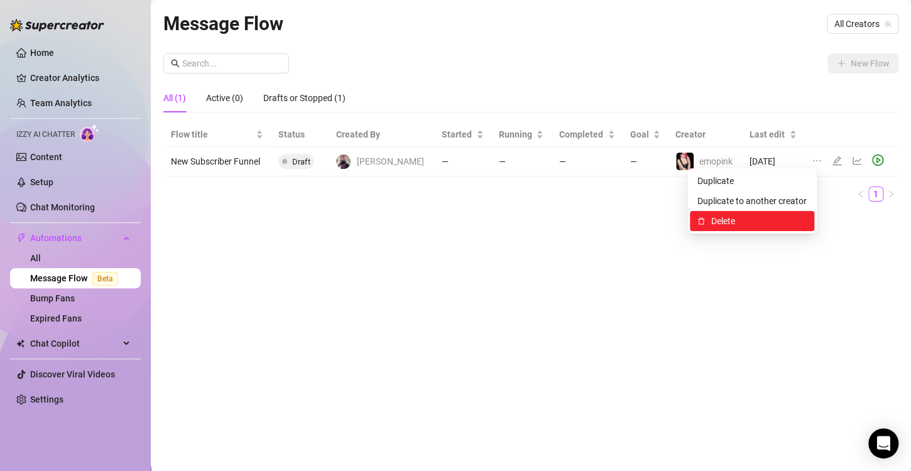
click at [724, 223] on span "Delete" at bounding box center [758, 221] width 95 height 14
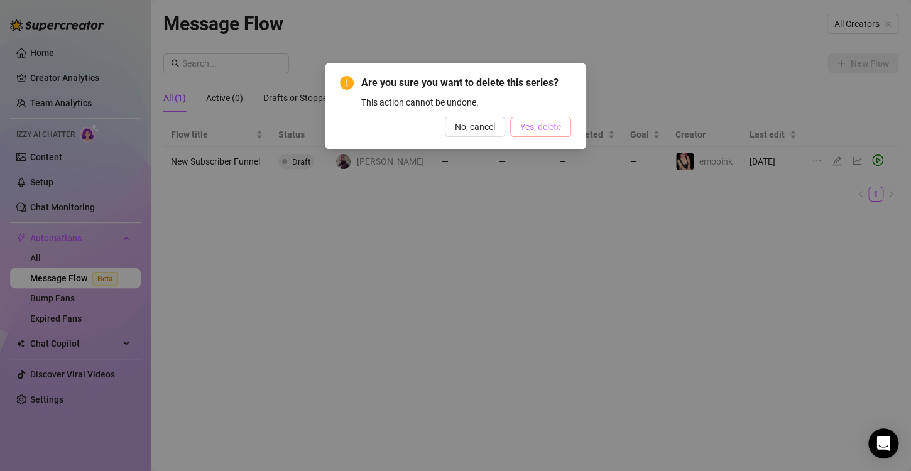
click at [536, 128] on span "Yes, delete" at bounding box center [540, 127] width 41 height 10
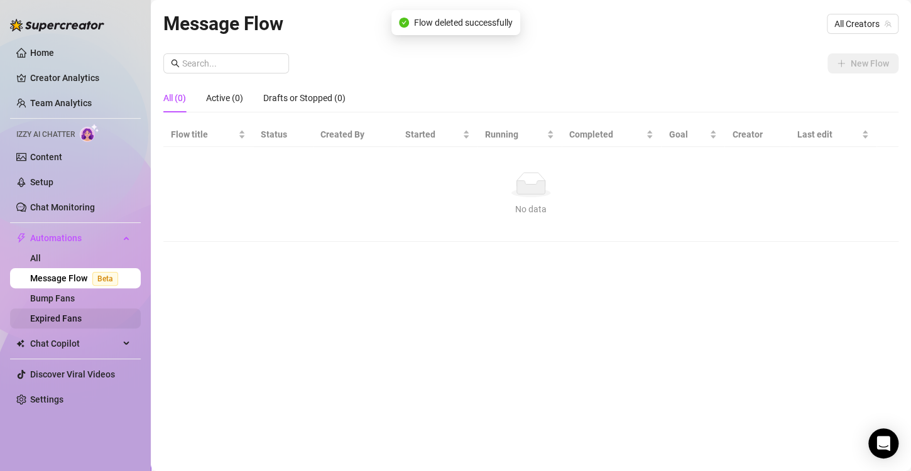
click at [60, 323] on link "Expired Fans" at bounding box center [55, 318] width 51 height 10
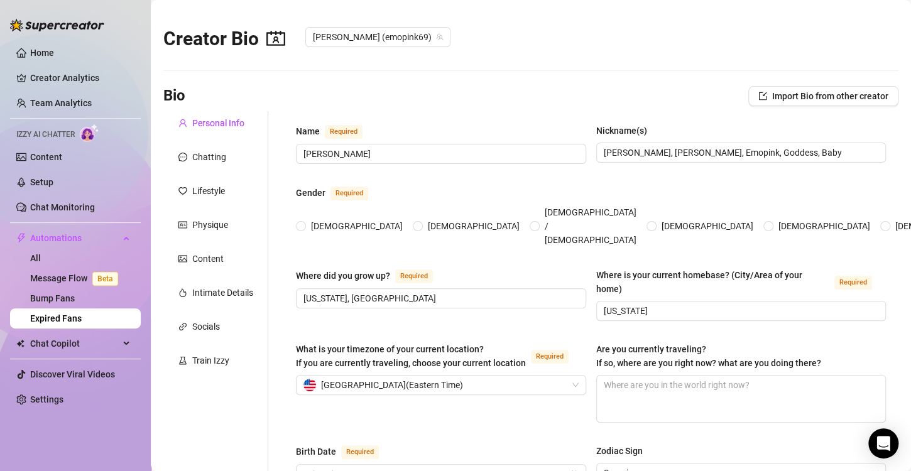
radio input "true"
type input "[DATE]"
click at [55, 106] on link "Team Analytics" at bounding box center [61, 103] width 62 height 10
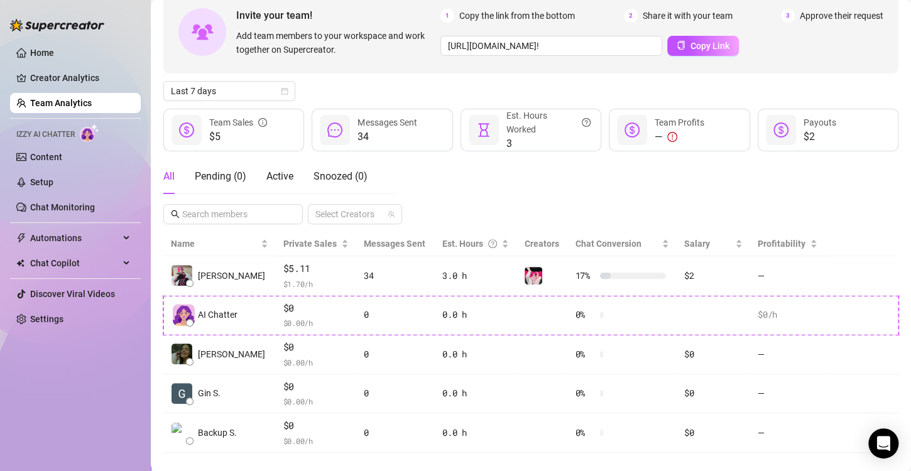
scroll to position [85, 0]
